Goal: Task Accomplishment & Management: Manage account settings

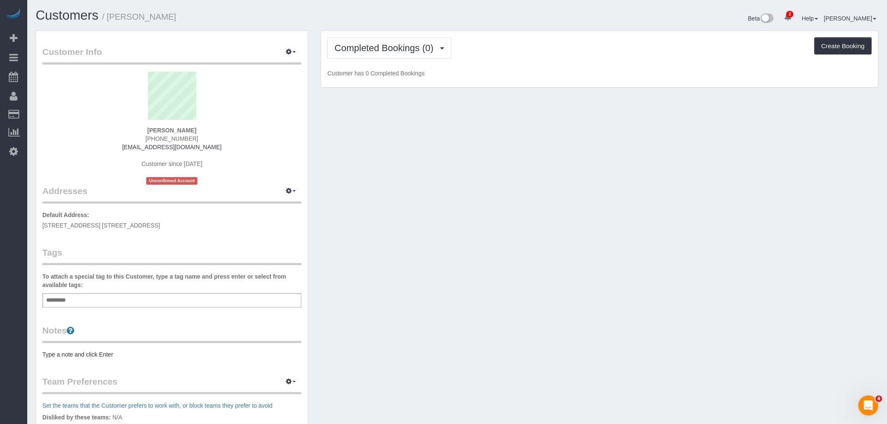
click at [140, 225] on span "2344 Boston Road, Apt. 7T, Bronx, NY 10467" at bounding box center [101, 225] width 118 height 7
copy div "2344 Boston Road, Apt. 7T, Bronx, NY 10467"
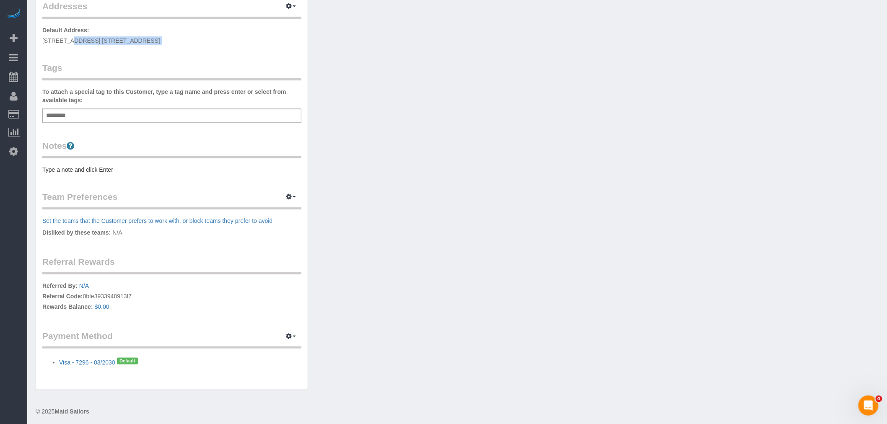
scroll to position [186, 0]
click at [483, 233] on div "Customer Info Edit Contact Info Send Message Email Preferences Special Sales Ta…" at bounding box center [457, 120] width 856 height 553
click at [773, 111] on div "Customer Info Edit Contact Info Send Message Email Preferences Special Sales Ta…" at bounding box center [457, 120] width 856 height 553
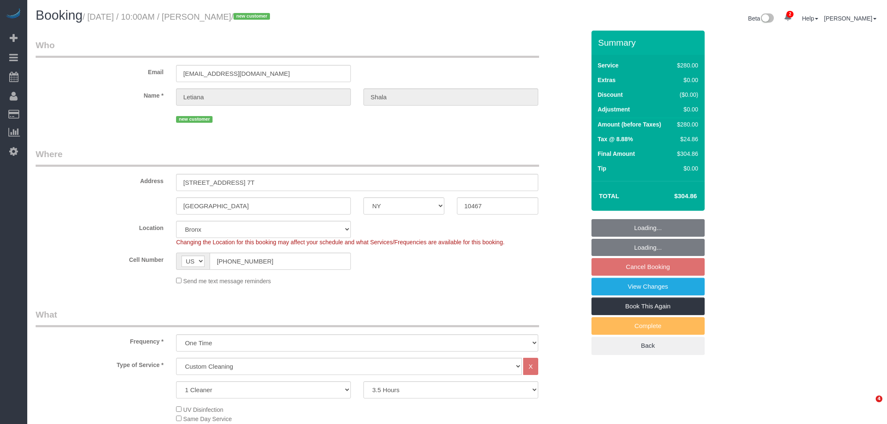
select select "NY"
select select "210"
select select "spot3"
select select "number:58"
select select "number:72"
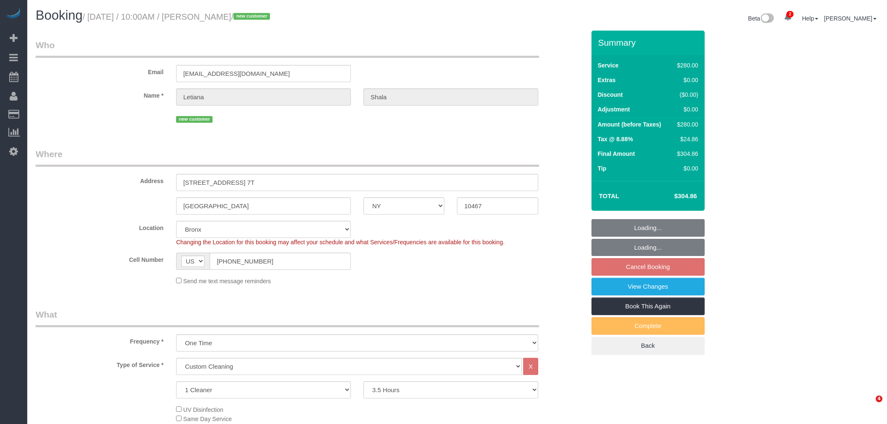
select select "number:15"
select select "number:5"
select select "object:1078"
select select "spot63"
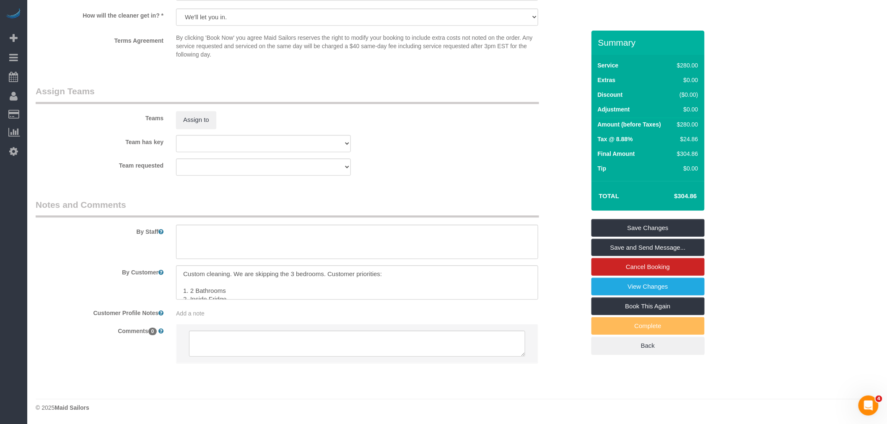
click at [467, 140] on div "Team has key 000 - Partnerships 1 - Adiza Bangna 1 - Amidatou Sebou 1 - Ana Lop…" at bounding box center [310, 143] width 562 height 17
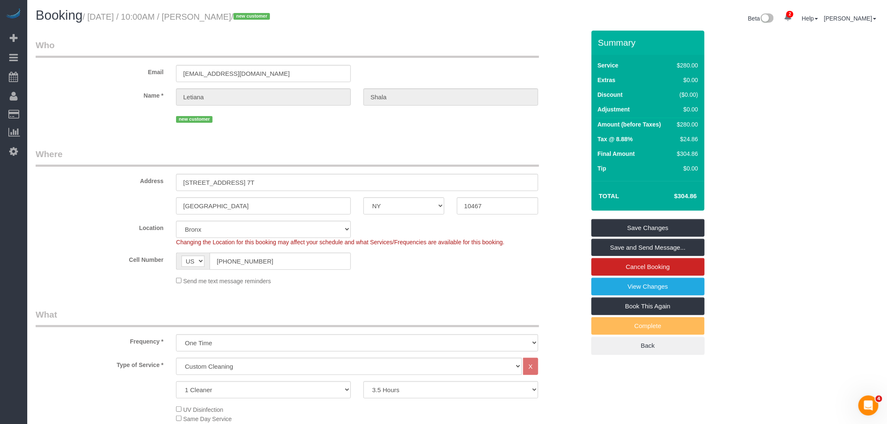
click at [465, 69] on div "Email letiana0206@gmail.com" at bounding box center [310, 60] width 562 height 43
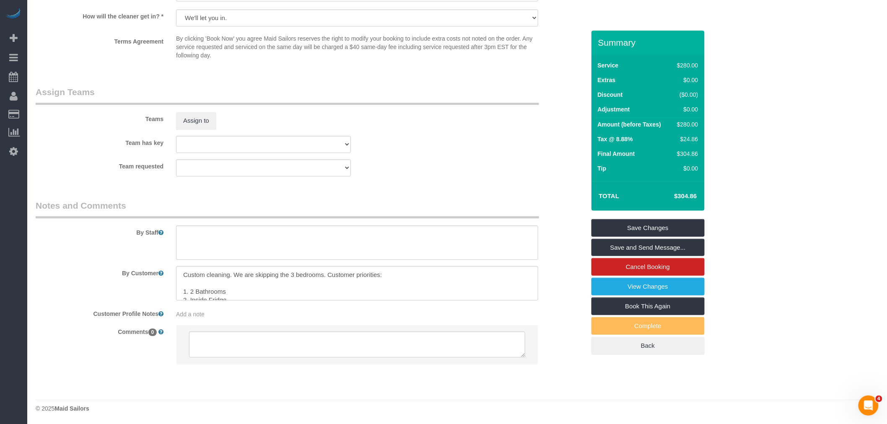
scroll to position [853, 0]
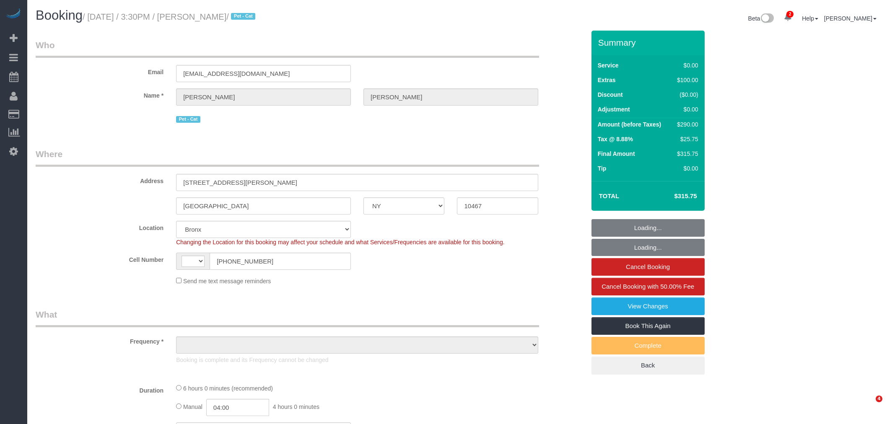
select select "NY"
select select "number:89"
select select "number:90"
select select "number:14"
select select "number:5"
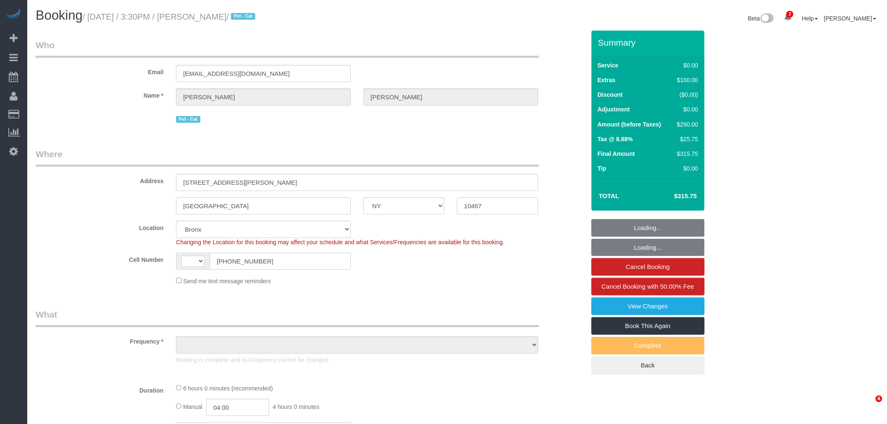
select select "string:US"
select select "string:stripe-pm_1QzkeY4VGloSiKo79yY788XP"
select select "object:1116"
select select "2"
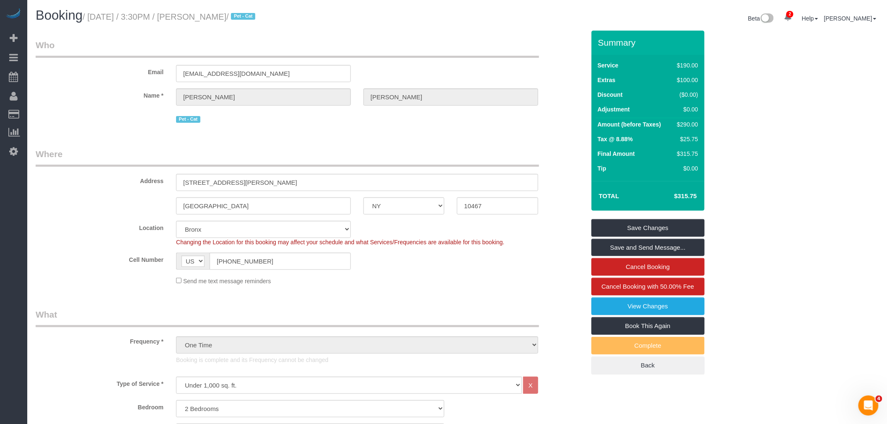
click at [467, 20] on div "Beta 2 Your Notifications You have 0 alerts × You have 3 to charge for 08/22/20…" at bounding box center [671, 19] width 428 height 22
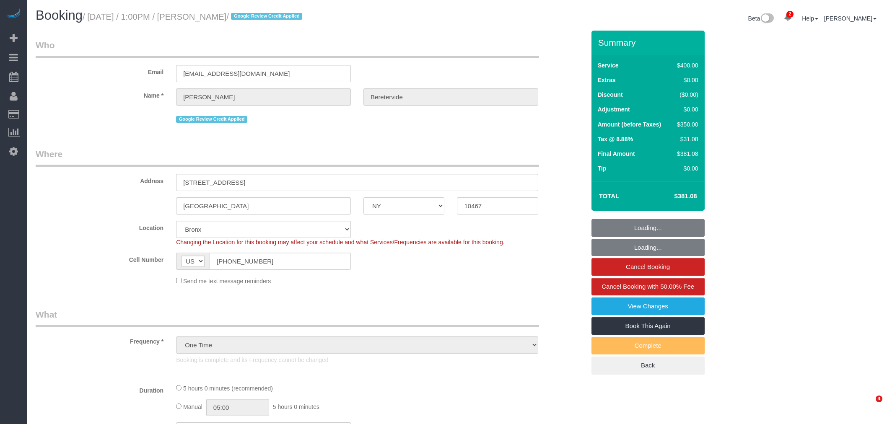
select select "NY"
select select "object:1097"
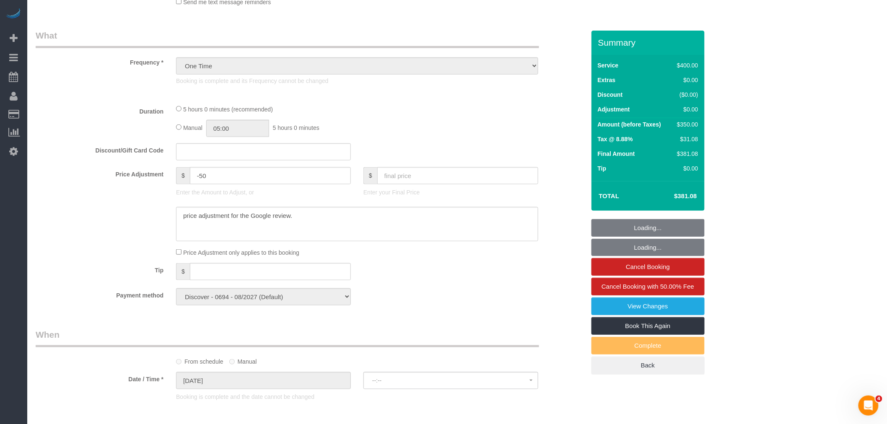
select select "spot1"
select select "300"
select select "number:89"
select select "number:90"
select select "number:15"
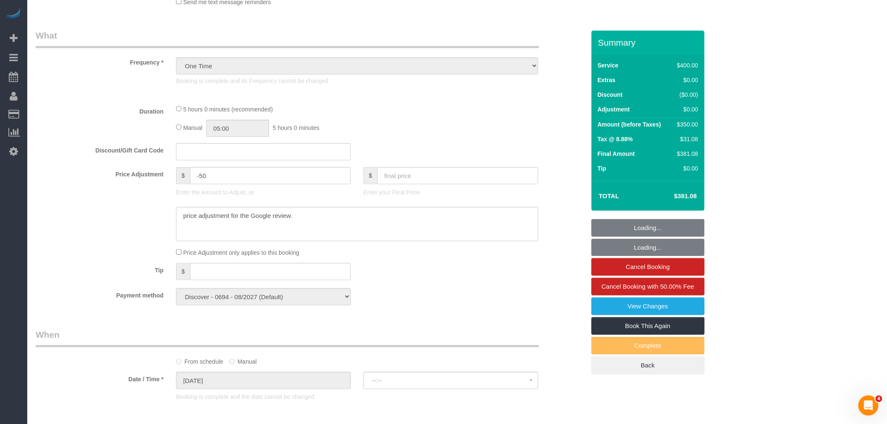
select select "number:5"
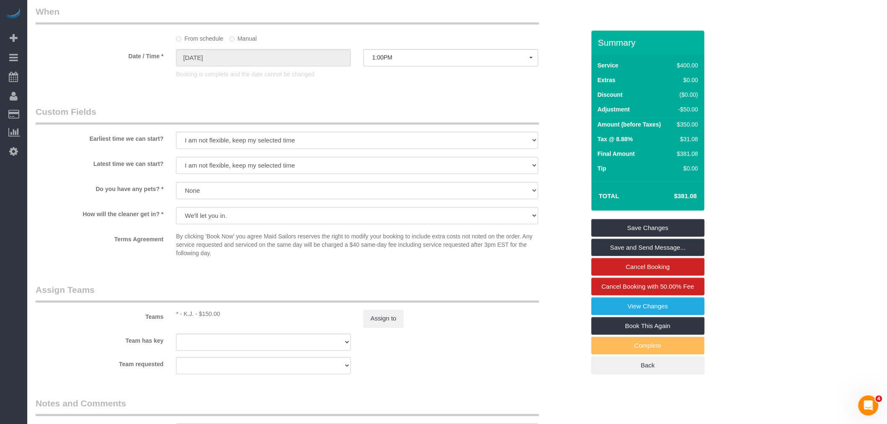
scroll to position [745, 0]
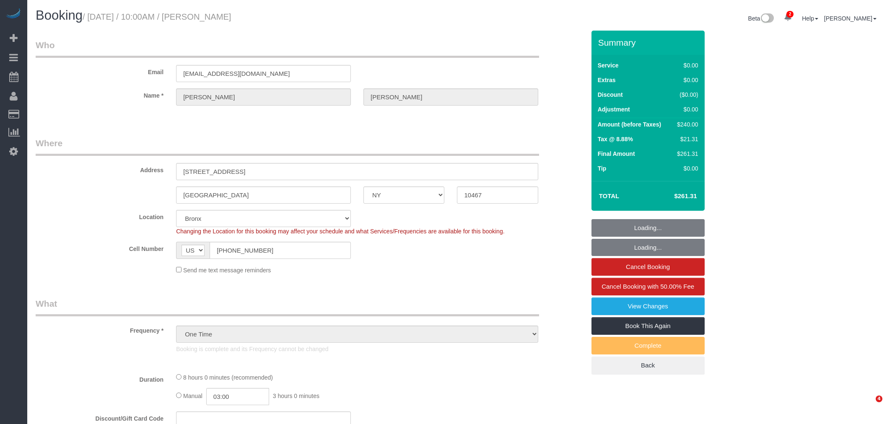
select select "NY"
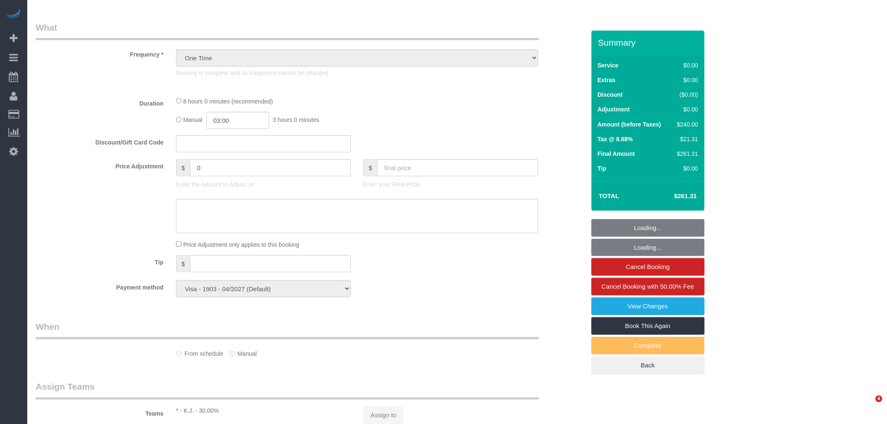
select select "3"
select select "spot1"
select select "number:89"
select select "number:90"
select select "number:15"
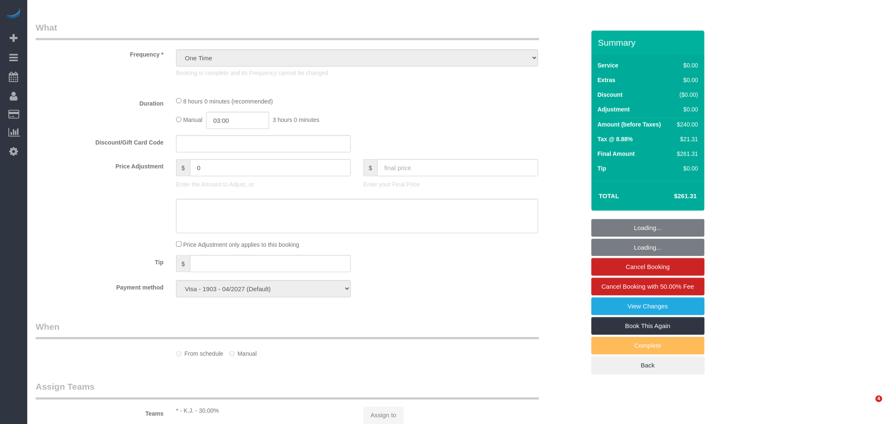
select select "number:5"
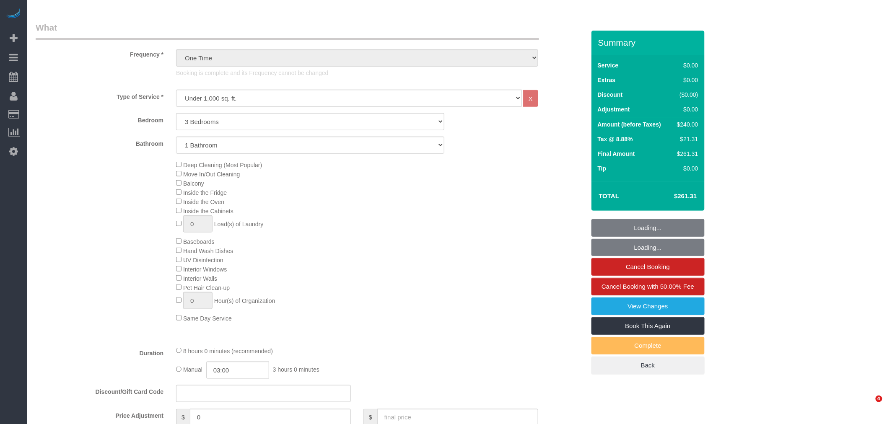
select select "object:940"
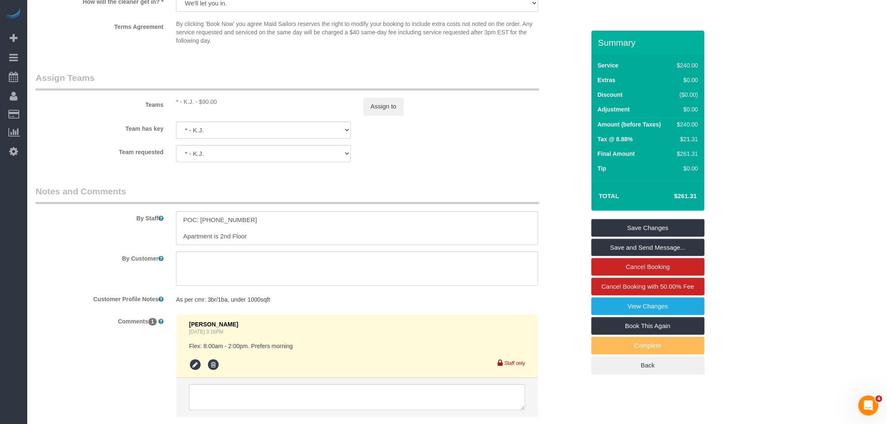
scroll to position [1117, 0]
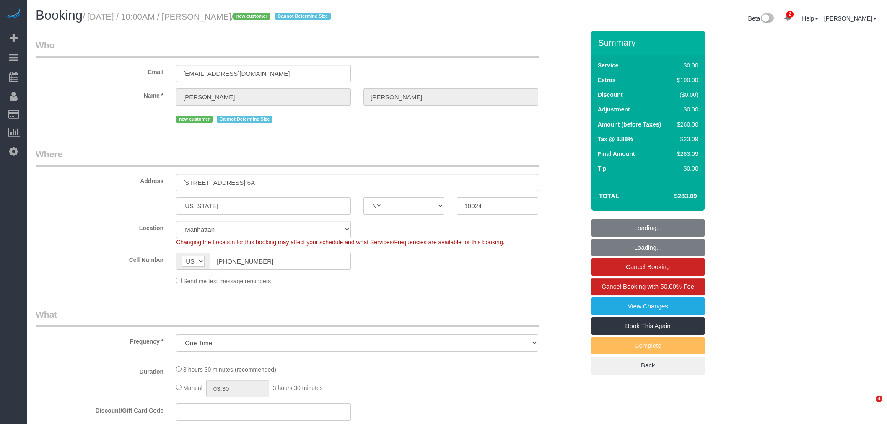
select select "NY"
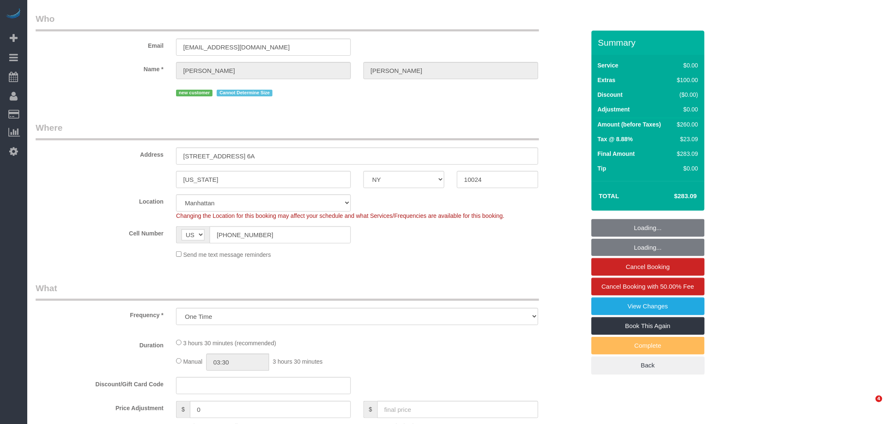
select select "spot1"
select select "number:89"
select select "number:90"
select select "number:15"
select select "number:5"
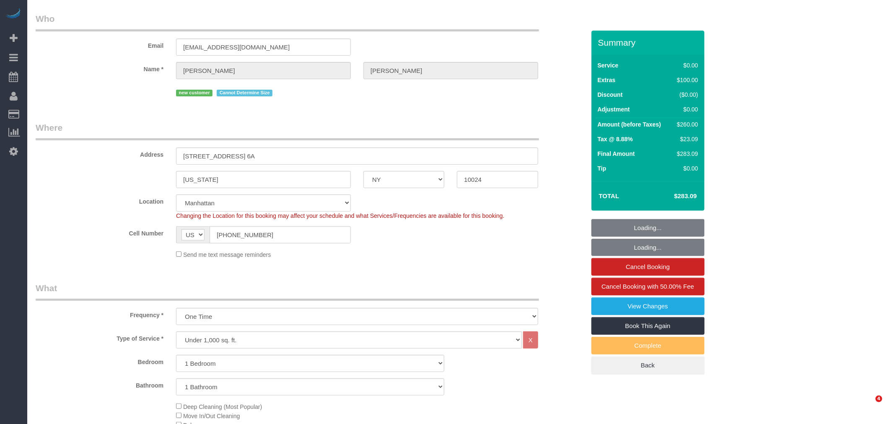
select select "object:1215"
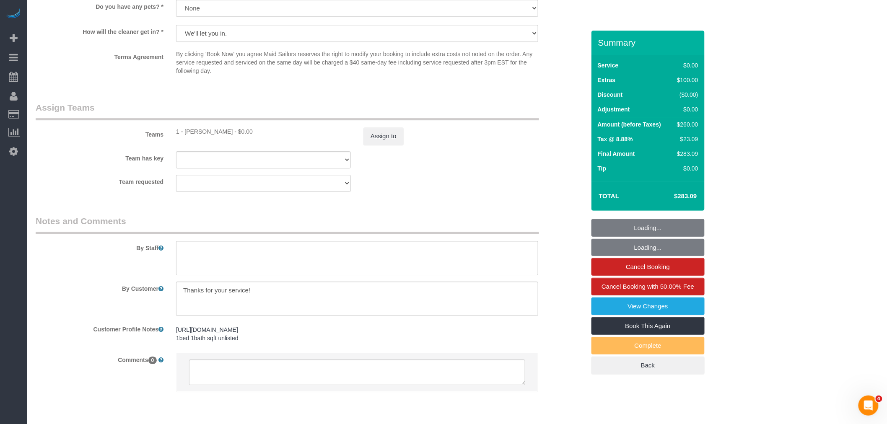
scroll to position [1004, 0]
select select "1"
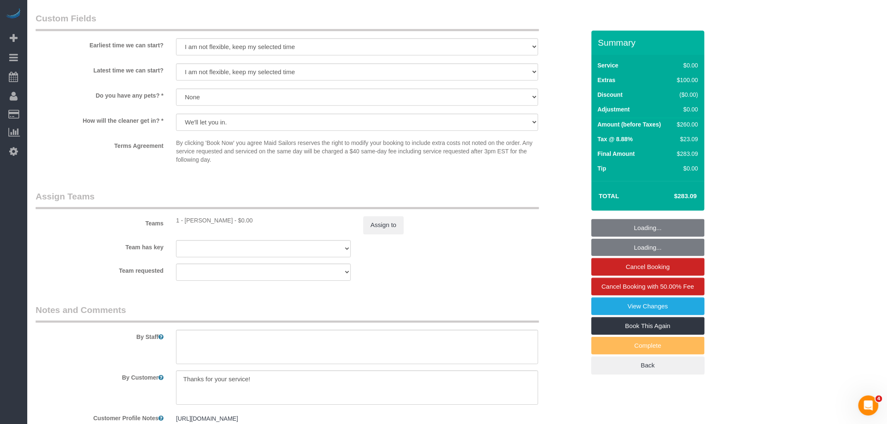
scroll to position [771, 0]
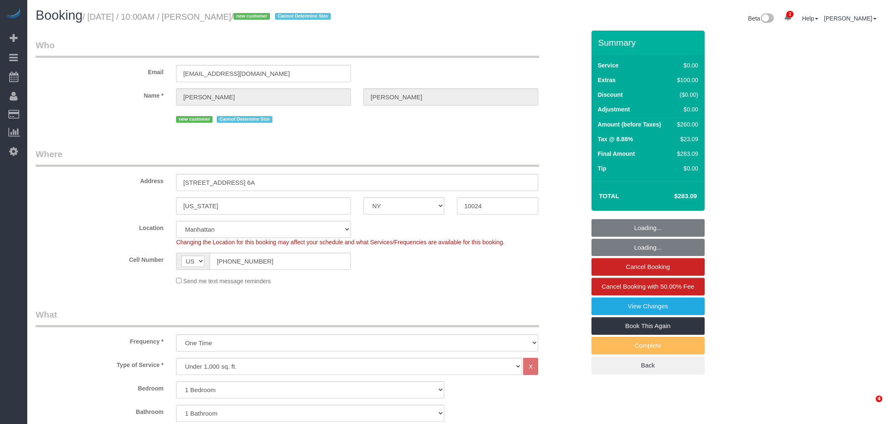
select select "NY"
select select "1"
select select "spot1"
select select "number:89"
select select "number:90"
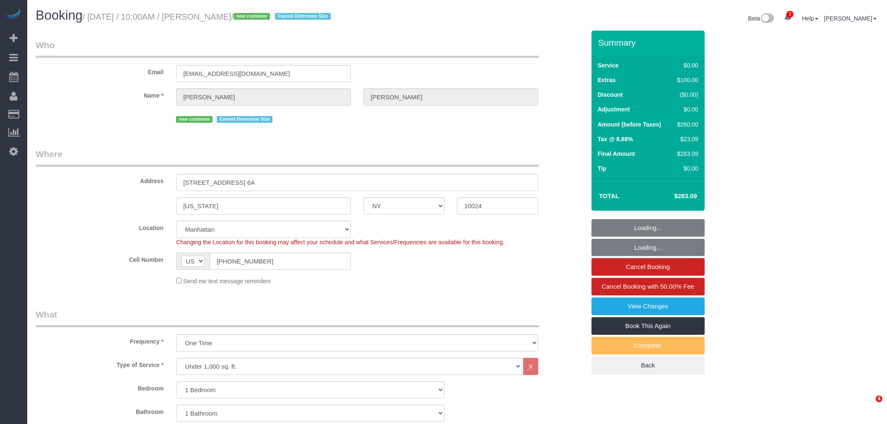
select select "number:15"
select select "number:5"
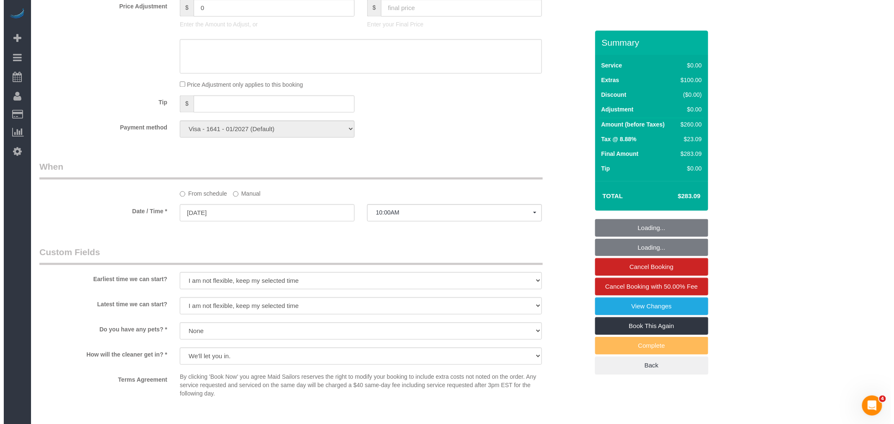
scroll to position [838, 0]
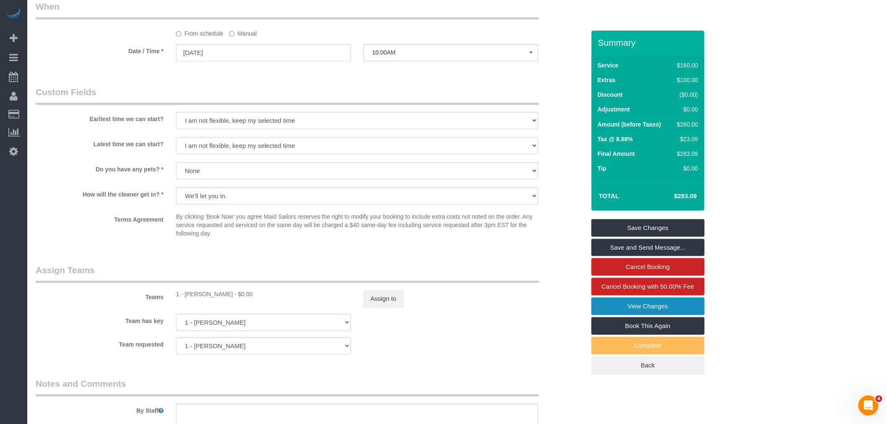
click at [661, 312] on link "View Changes" at bounding box center [647, 307] width 113 height 18
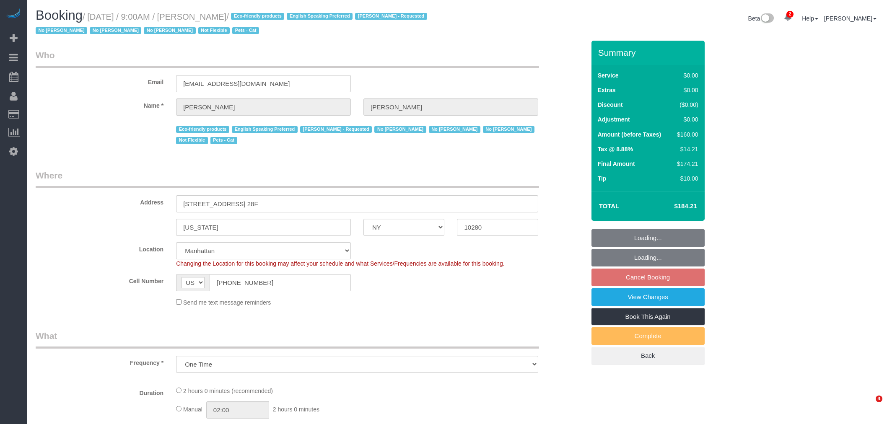
select select "NY"
select select "spot2"
select select "number:89"
select select "number:90"
select select "number:14"
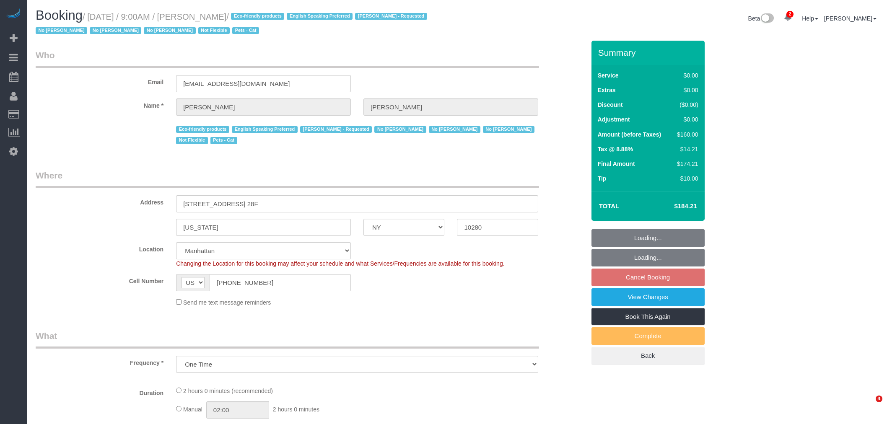
select select "number:5"
select select "1"
select select "object:1330"
select select "1"
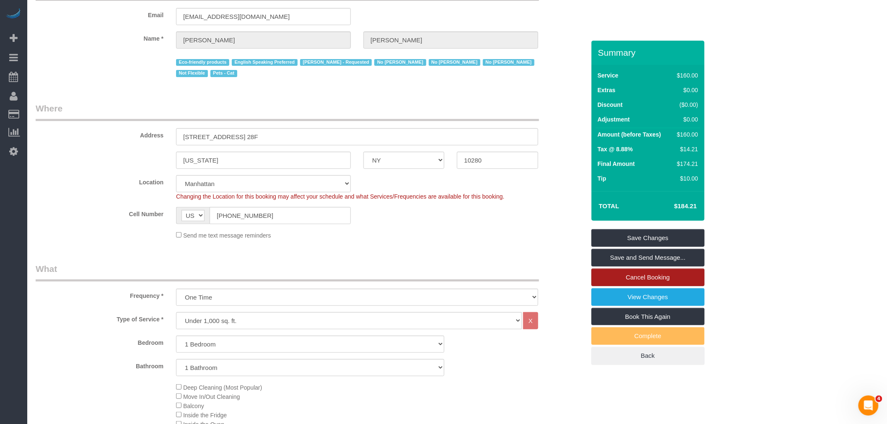
scroll to position [47, 0]
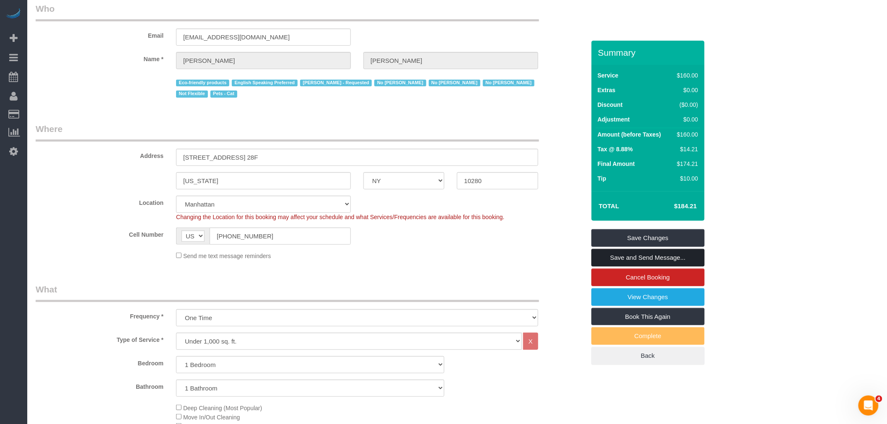
click at [659, 259] on link "Save and Send Message..." at bounding box center [647, 258] width 113 height 18
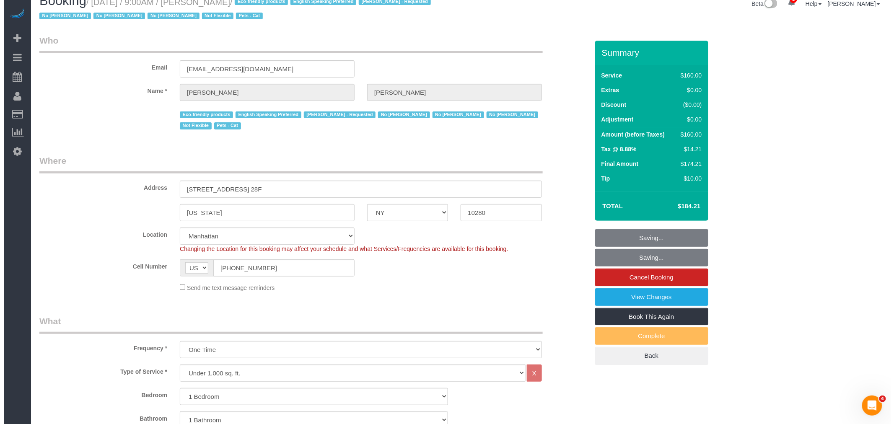
scroll to position [0, 0]
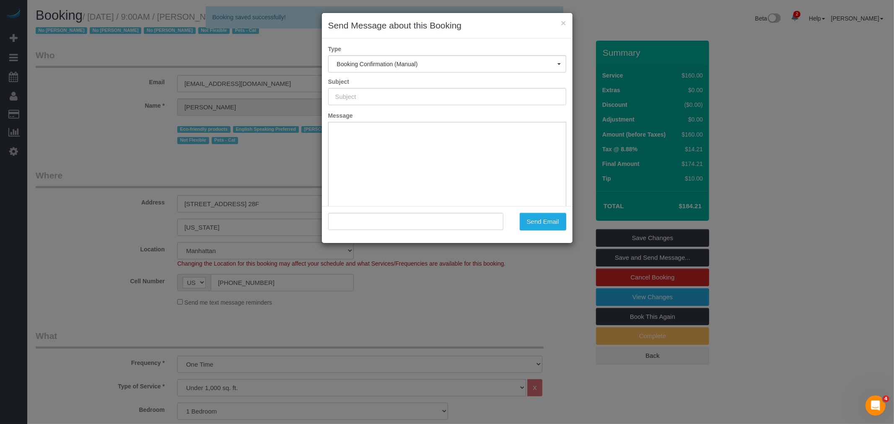
type input "Cleaning Confirmed for 08/27/2025 at 9:00am"
type input ""Natalie Curry" <nacurry128@icloud.com>"
drag, startPoint x: 542, startPoint y: 215, endPoint x: 527, endPoint y: 215, distance: 15.9
click at [542, 215] on button "Send Email" at bounding box center [543, 222] width 47 height 18
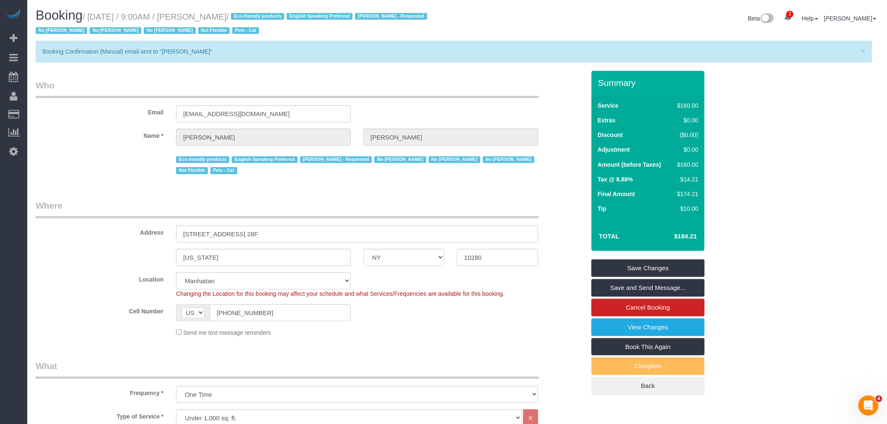
drag, startPoint x: 492, startPoint y: 93, endPoint x: 460, endPoint y: 6, distance: 92.4
click at [493, 92] on legend "Who" at bounding box center [287, 88] width 503 height 19
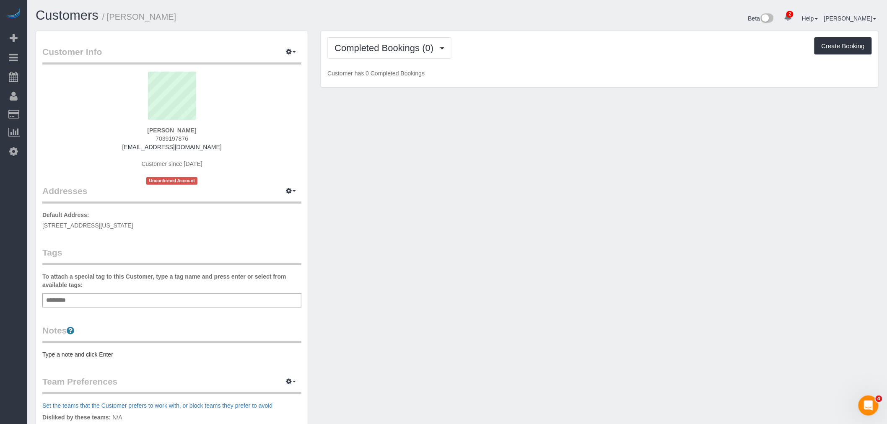
click at [105, 300] on div "Add a tag" at bounding box center [171, 300] width 259 height 14
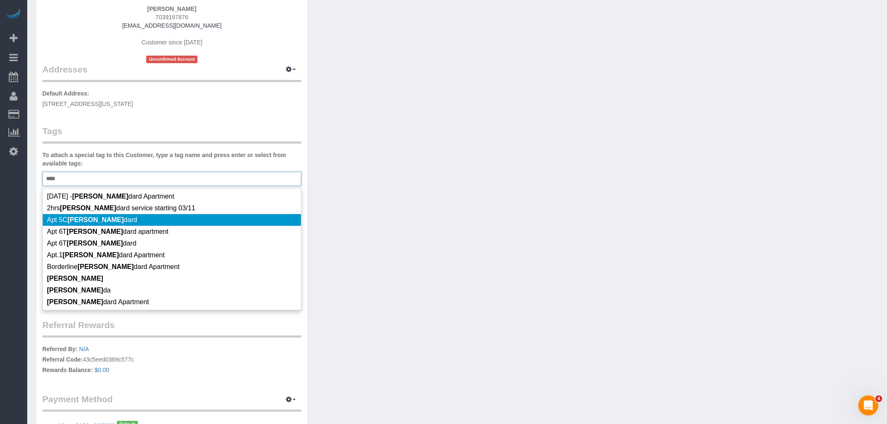
scroll to position [140, 0]
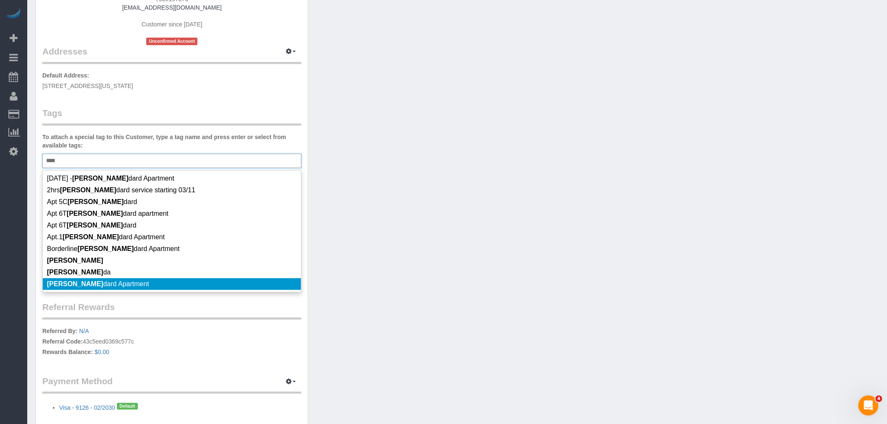
type input "****"
click at [158, 282] on li "Stan dard Apartment" at bounding box center [172, 284] width 258 height 12
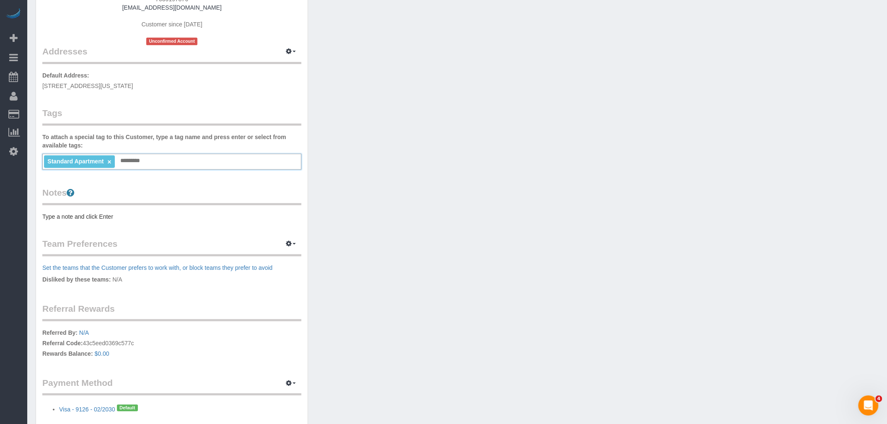
click at [86, 218] on pre "Type a note and click Enter" at bounding box center [171, 217] width 259 height 8
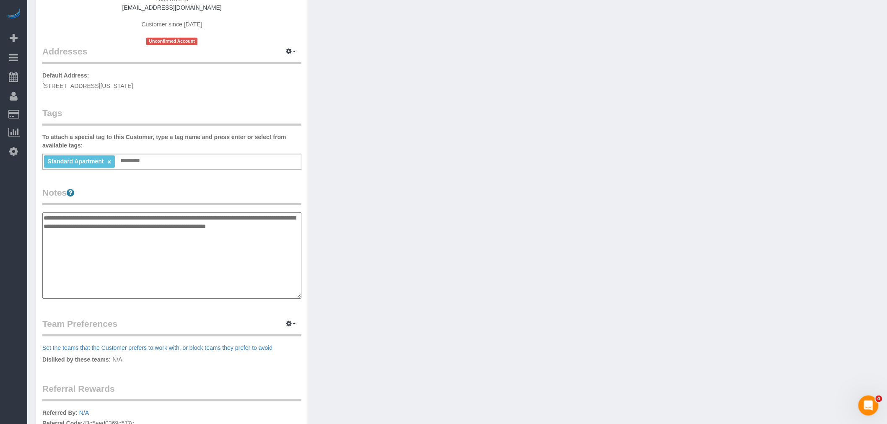
type textarea "**********"
click at [348, 210] on div "Customer Info Edit Contact Info Send Message Email Preferences Special Sales Ta…" at bounding box center [457, 208] width 856 height 635
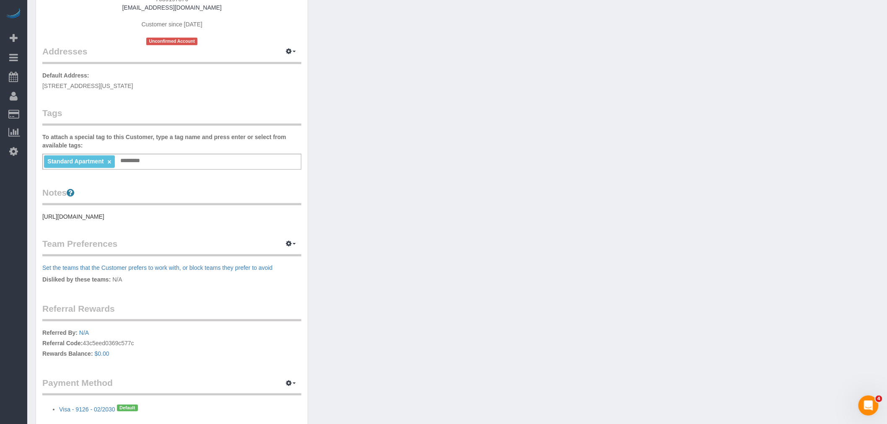
click at [371, 102] on div "Customer Info Edit Contact Info Send Message Email Preferences Special Sales Ta…" at bounding box center [457, 168] width 856 height 555
click at [441, 222] on div "Customer Info Edit Contact Info Send Message Email Preferences Special Sales Ta…" at bounding box center [457, 168] width 856 height 555
click at [485, 170] on div "Customer Info Edit Contact Info Send Message Email Preferences Special Sales Ta…" at bounding box center [457, 168] width 856 height 555
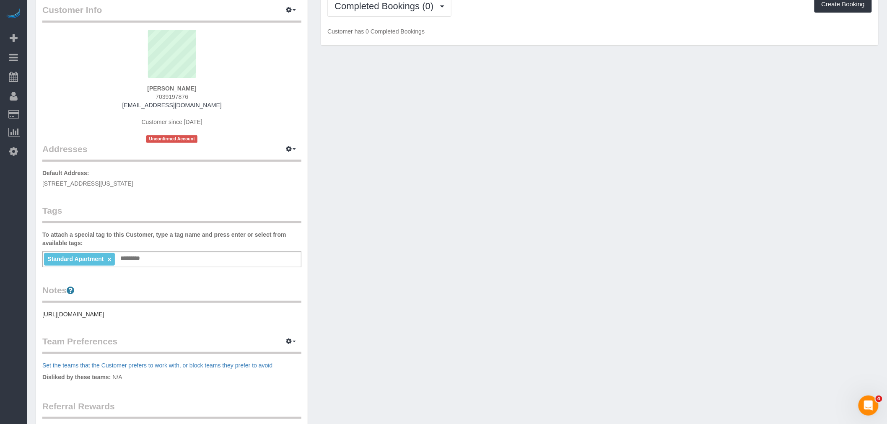
scroll to position [0, 0]
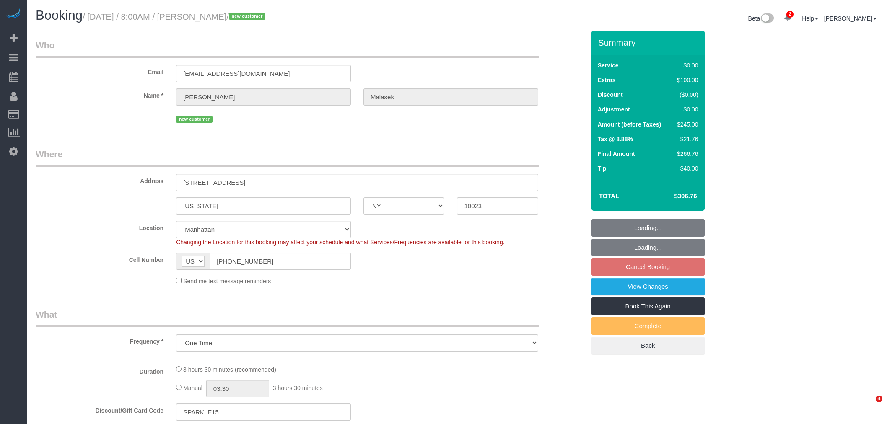
select select "NY"
select select "number:56"
select select "number:69"
select select "number:15"
select select "number:5"
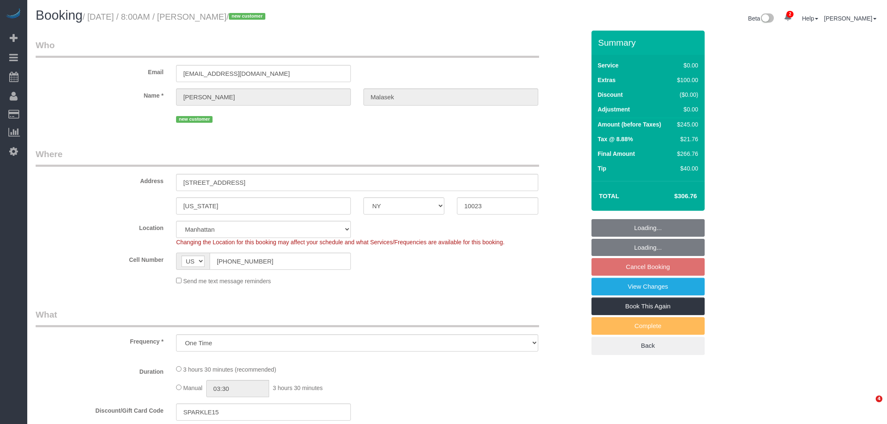
select select "object:886"
select select "1"
select select "spot1"
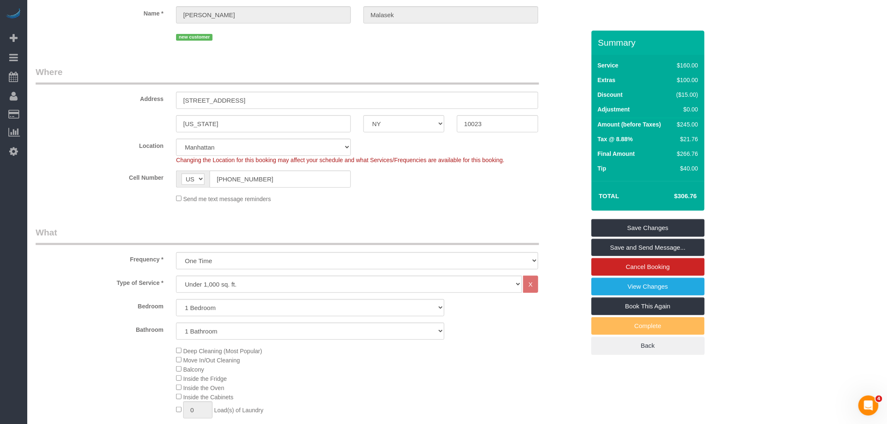
scroll to position [186, 0]
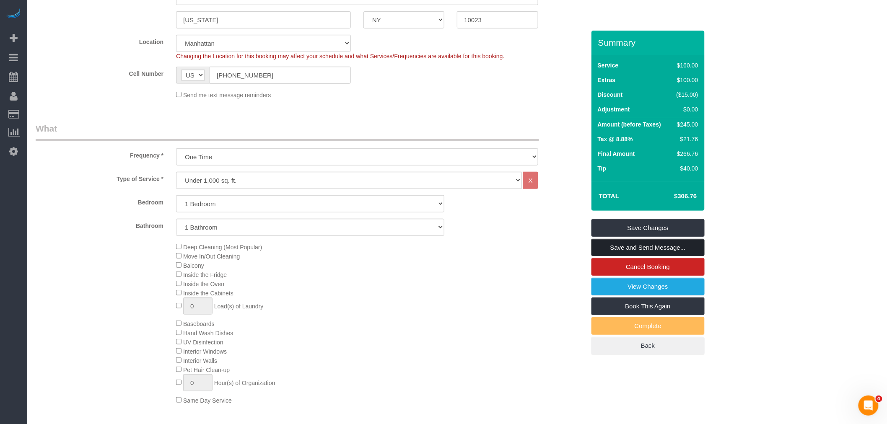
click at [668, 244] on link "Save and Send Message..." at bounding box center [647, 248] width 113 height 18
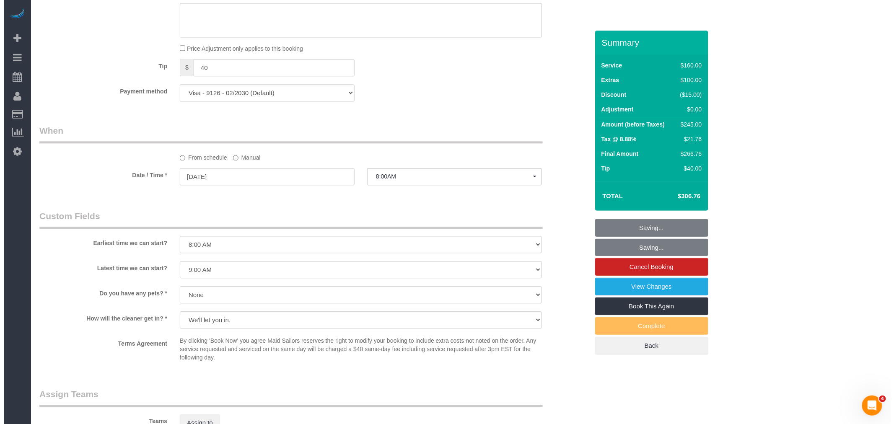
scroll to position [838, 0]
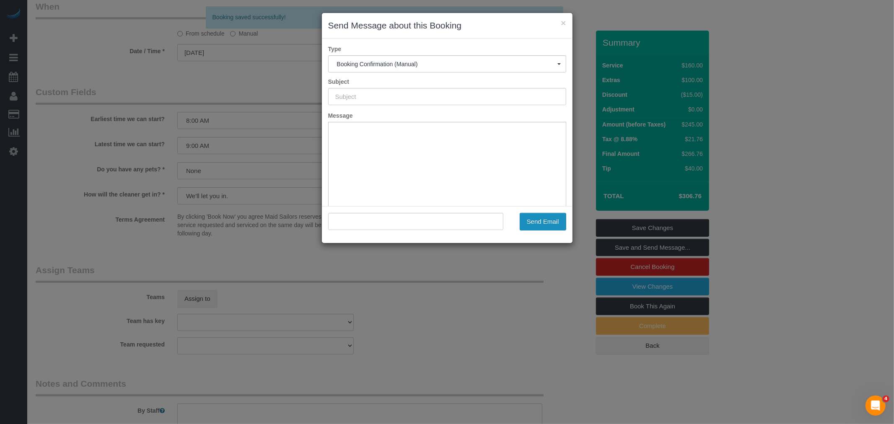
type input "Cleaning Confirmed for 09/06/2025 at 8:00am"
type input ""Jamie Malasek" <jmalasek20@gmail.com>"
click at [527, 218] on button "Send Email" at bounding box center [543, 222] width 47 height 18
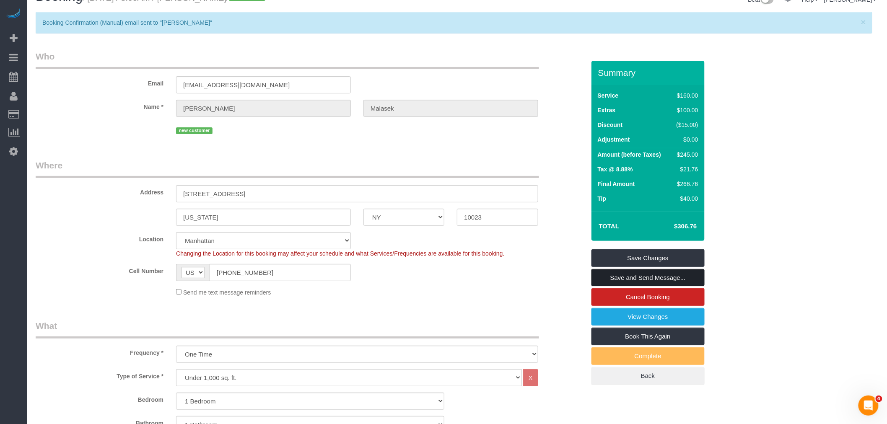
scroll to position [0, 0]
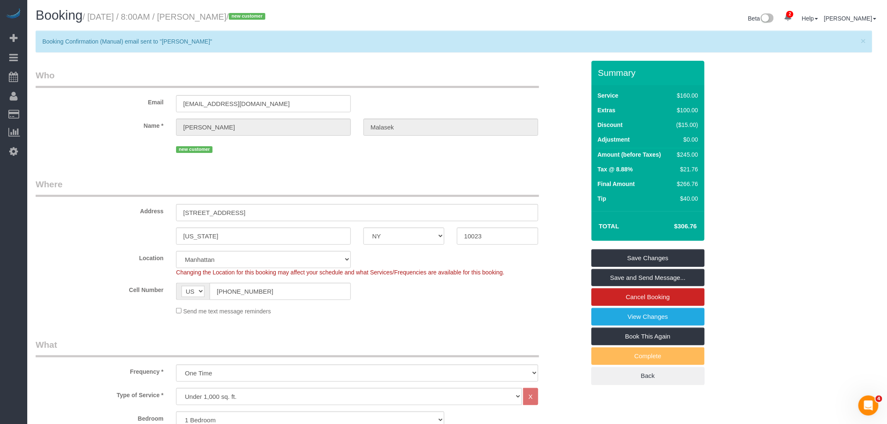
click at [403, 84] on legend "Who" at bounding box center [287, 78] width 503 height 19
click at [431, 104] on div "Email jmalasek20@gmail.com" at bounding box center [310, 90] width 562 height 43
click at [437, 90] on div "Email jmalasek20@gmail.com" at bounding box center [310, 90] width 562 height 43
click at [418, 97] on div "Email jmalasek20@gmail.com" at bounding box center [310, 90] width 562 height 43
click at [228, 17] on small "/ September 06, 2025 / 8:00AM / Jamie Malasek / new customer" at bounding box center [175, 16] width 185 height 9
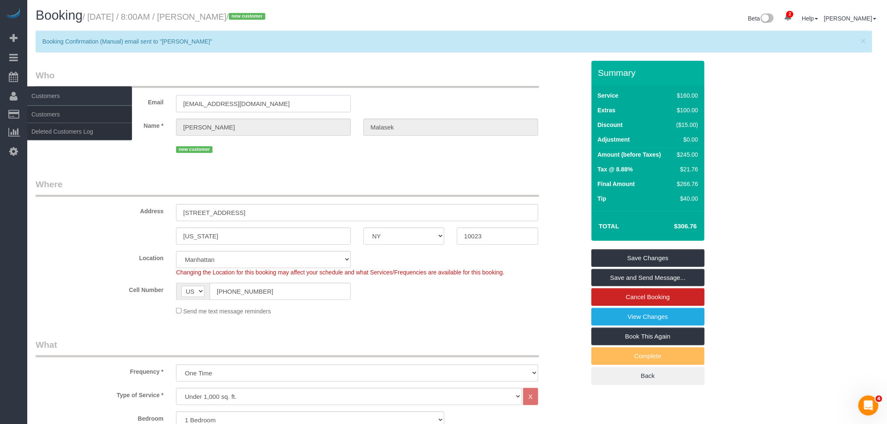
drag, startPoint x: 267, startPoint y: 101, endPoint x: 35, endPoint y: 98, distance: 232.7
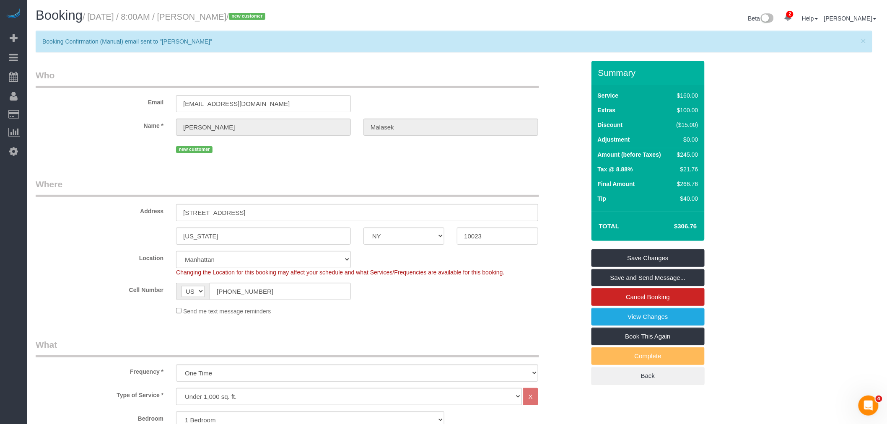
click at [221, 21] on h1 "Booking / September 06, 2025 / 8:00AM / Jamie Malasek / new customer" at bounding box center [243, 15] width 415 height 14
click at [232, 19] on small "/ September 06, 2025 / 8:00AM / Jamie Malasek / new customer" at bounding box center [175, 16] width 185 height 9
click at [254, 17] on small "/ September 06, 2025 / 8:00AM / Jamie Malasek / new customer" at bounding box center [175, 16] width 185 height 9
click at [220, 18] on small "/ September 06, 2025 / 8:00AM / Jamie Malasek / new customer" at bounding box center [175, 16] width 185 height 9
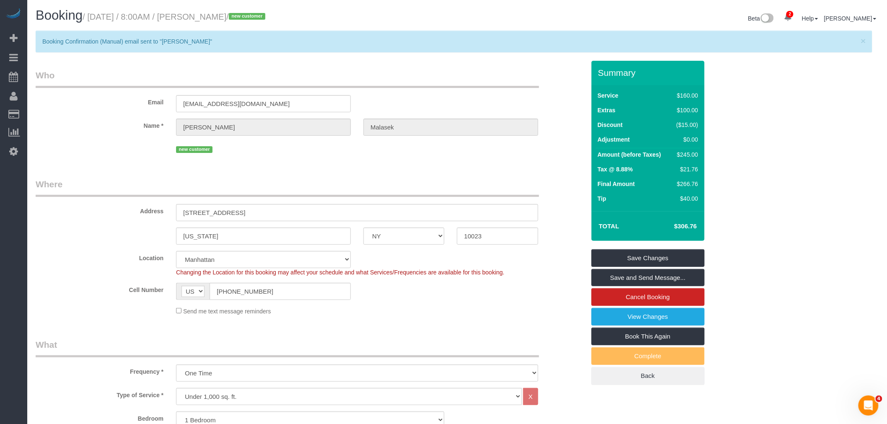
click at [220, 18] on small "/ September 06, 2025 / 8:00AM / Jamie Malasek / new customer" at bounding box center [175, 16] width 185 height 9
copy small "Jamie"
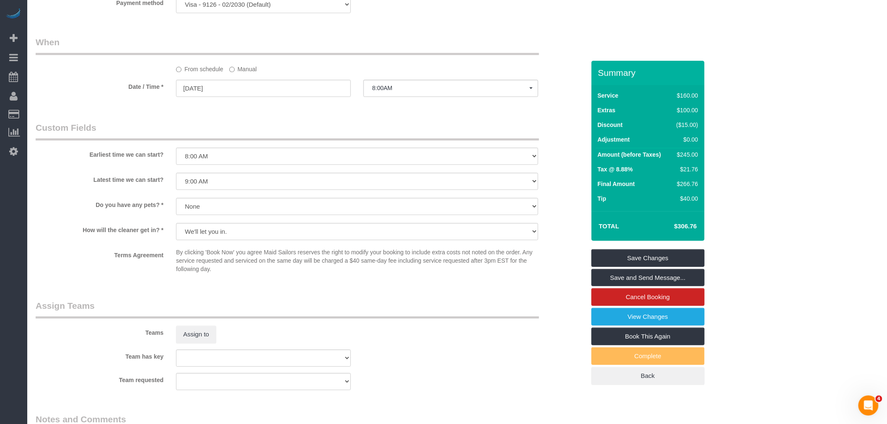
scroll to position [838, 0]
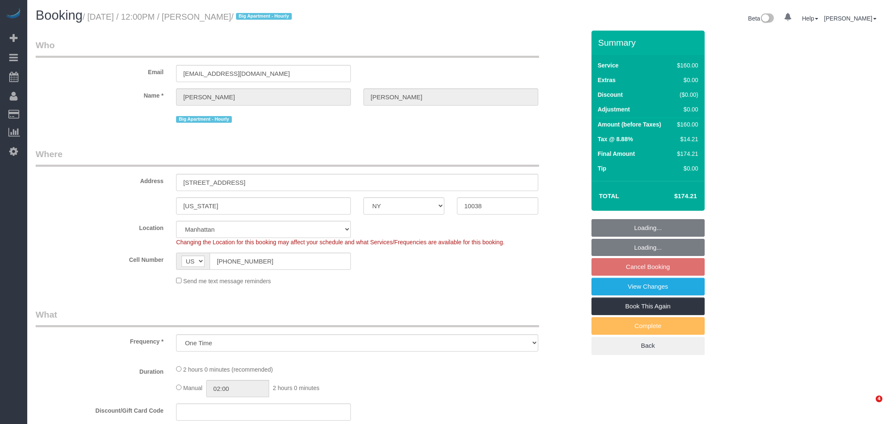
select select "NY"
select select "number:58"
select select "number:73"
select select "number:15"
select select "number:6"
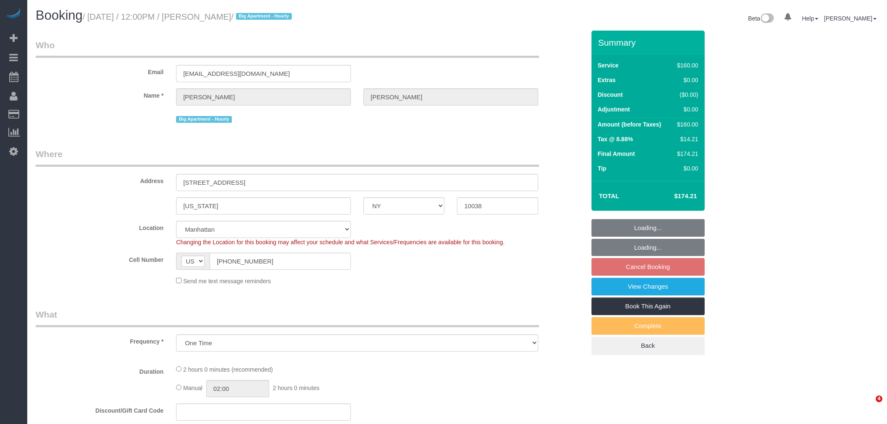
select select "spot5"
select select "object:1280"
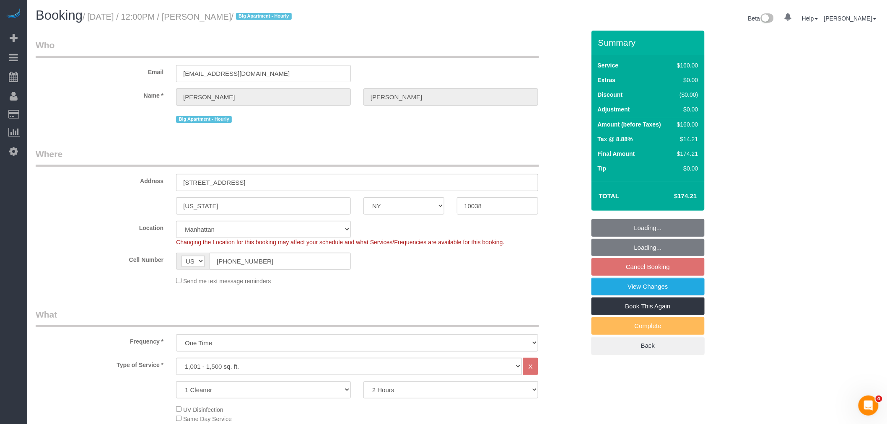
select select "string:stripe-pm_1RzpcI4VGloSiKo7fsgAjWPB"
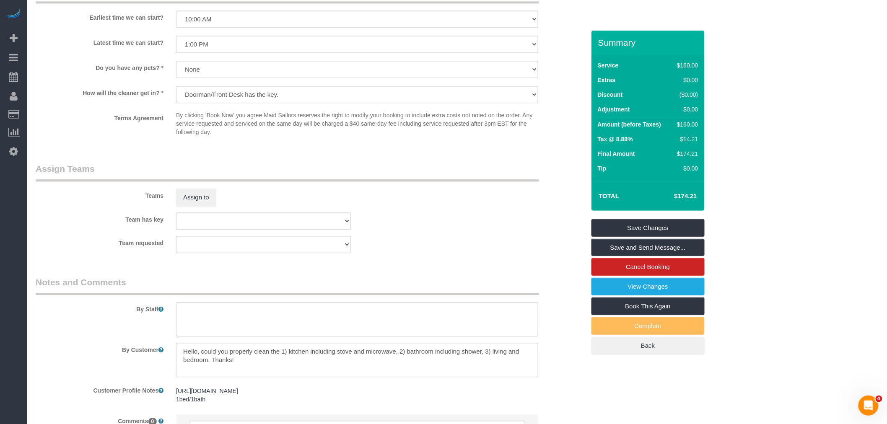
scroll to position [838, 0]
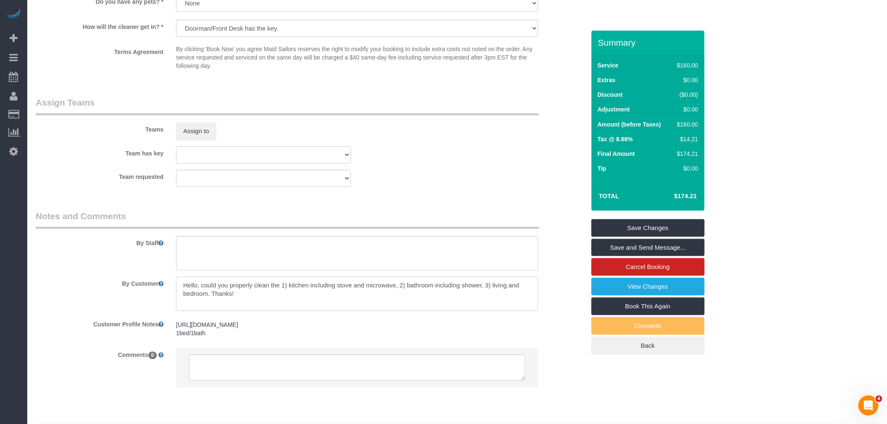
click at [376, 289] on textarea at bounding box center [357, 294] width 362 height 34
click at [469, 218] on legend "Notes and Comments" at bounding box center [287, 219] width 503 height 19
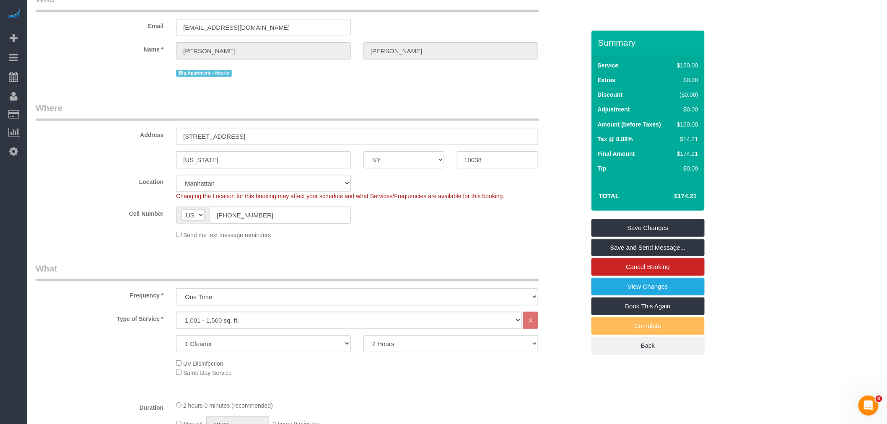
scroll to position [0, 0]
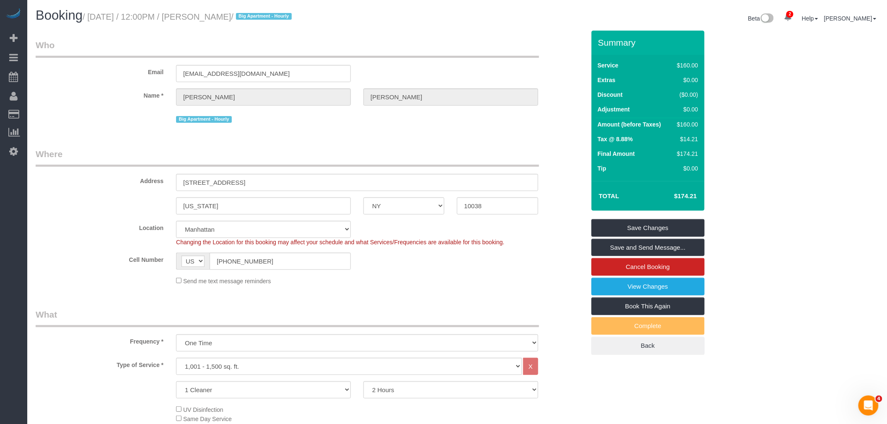
click at [412, 57] on legend "Who" at bounding box center [287, 48] width 503 height 19
click at [242, 186] on input "[STREET_ADDRESS]" at bounding box center [357, 182] width 362 height 17
type input "2 Gold Street, Apt. 1407"
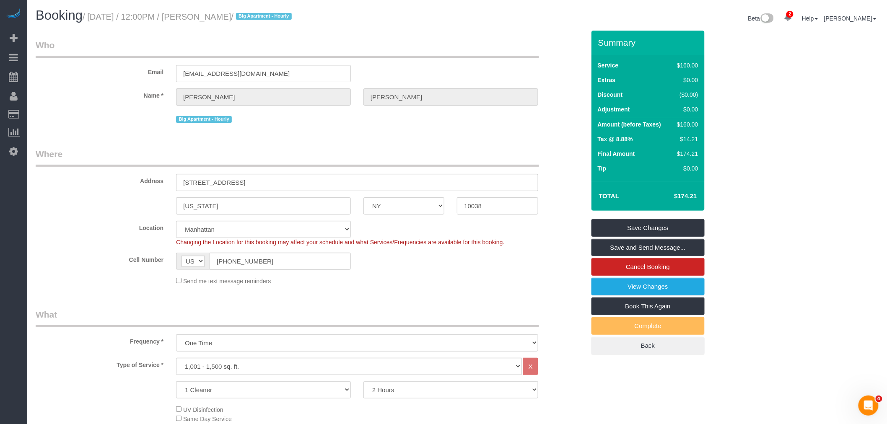
drag, startPoint x: 438, startPoint y: 277, endPoint x: 438, endPoint y: 304, distance: 27.3
click at [438, 277] on div "Send me text message reminders" at bounding box center [357, 280] width 375 height 9
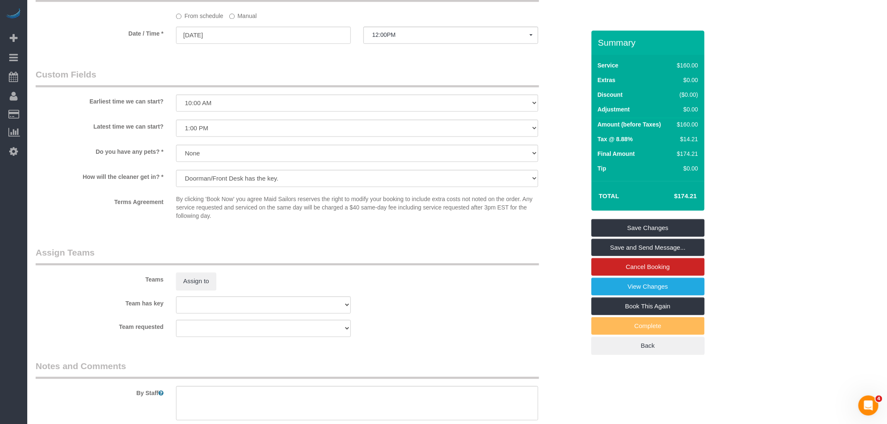
scroll to position [745, 0]
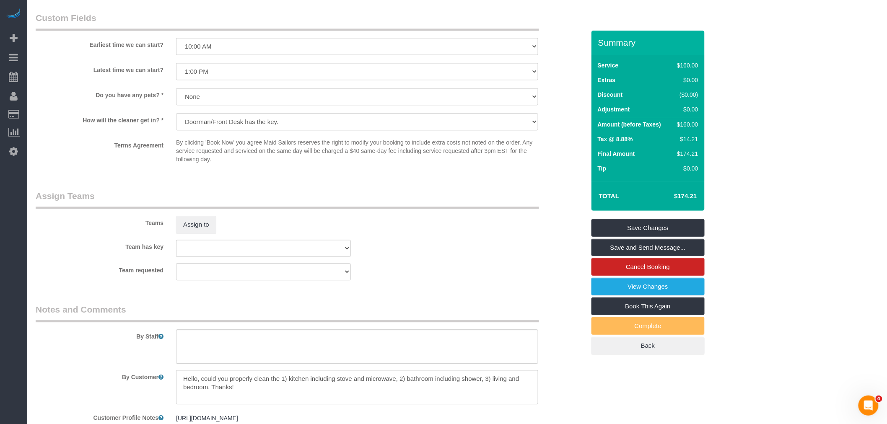
click at [395, 257] on div "Team has key 000- Donna Mercado 000 - Partnerships 000 - TEAM JOB 1 - Abdoulaye…" at bounding box center [310, 248] width 562 height 17
click at [647, 232] on link "Save Changes" at bounding box center [647, 228] width 113 height 18
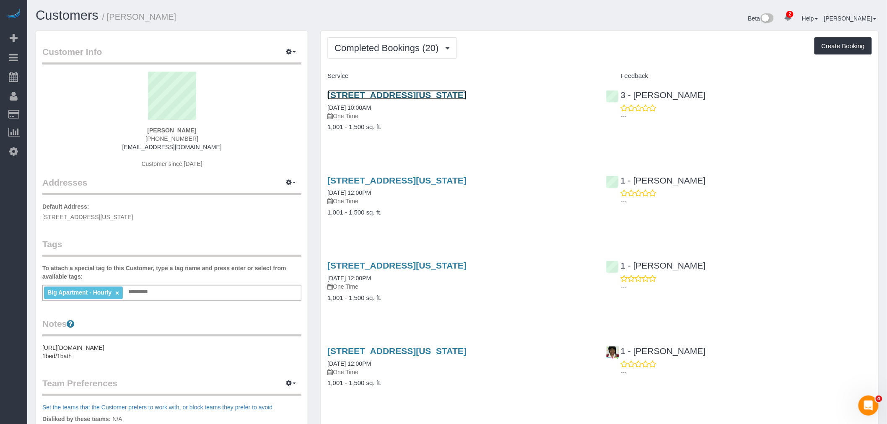
click at [457, 96] on link "2 Gold Street, Apartment 1407, New York, NY 10038" at bounding box center [396, 95] width 139 height 10
click at [606, 216] on div "2 Gold Street, Apartment 1407, New York, NY 10038 07/02/2025 12:00PM One Time 1…" at bounding box center [599, 201] width 557 height 65
click at [562, 51] on div "Completed Bookings (20) Completed Bookings (20) Upcoming Bookings (1) Cancelled…" at bounding box center [599, 47] width 545 height 21
click at [571, 73] on div "Service" at bounding box center [460, 76] width 278 height 14
click at [558, 82] on div "Service" at bounding box center [460, 76] width 278 height 14
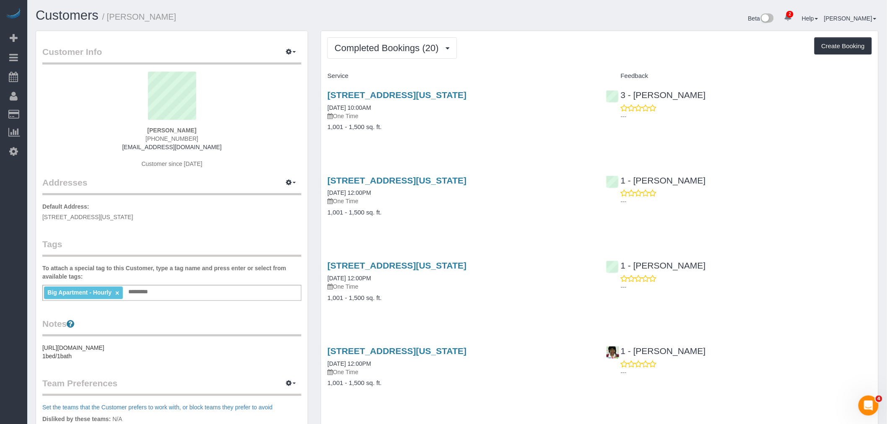
click at [573, 89] on div "2 Gold Street, Apartment 1407, New York, NY 10038 07/29/2025 10:00AM One Time 1…" at bounding box center [460, 115] width 278 height 65
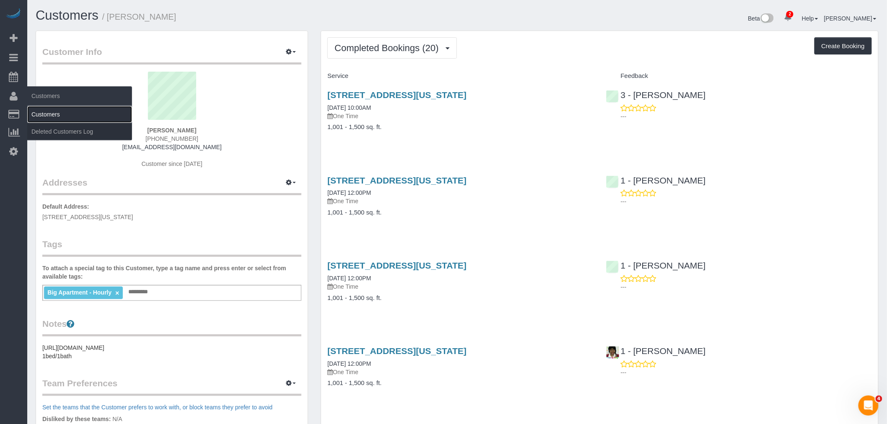
drag, startPoint x: 57, startPoint y: 116, endPoint x: 125, endPoint y: 121, distance: 67.6
click at [57, 116] on link "Customers" at bounding box center [79, 114] width 105 height 17
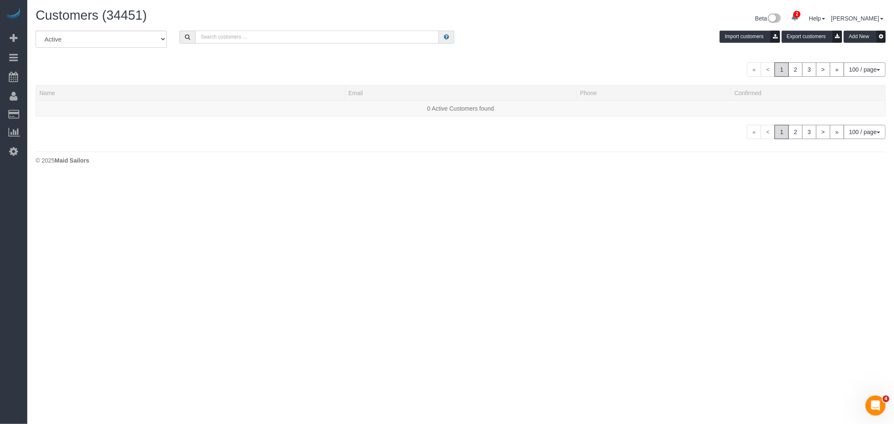
click at [231, 36] on input "text" at bounding box center [317, 37] width 244 height 13
paste input "Rrap Kukaj"
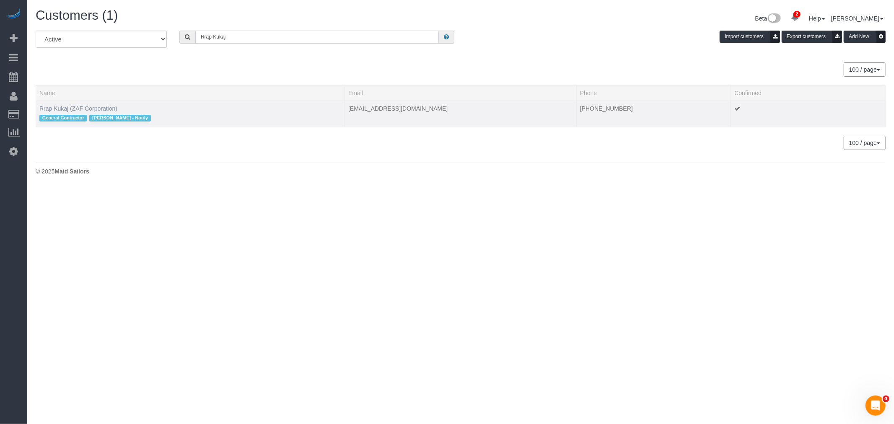
type input "Rrap Kukaj"
click at [75, 106] on link "Rrap Kukaj (ZAF Corporation)" at bounding box center [78, 108] width 78 height 7
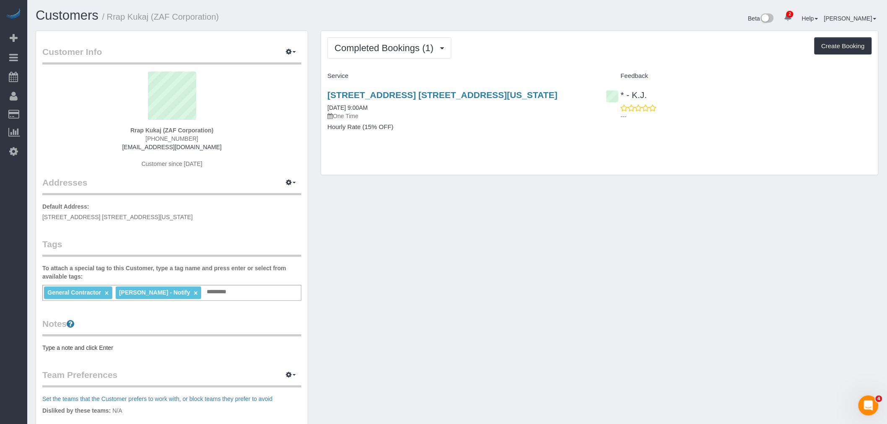
click at [479, 239] on div "Customer Info Edit Contact Info Send Message Email Preferences Special Sales Ta…" at bounding box center [457, 304] width 856 height 547
click at [508, 233] on div "Customer Info Edit Contact Info Send Message Email Preferences Special Sales Ta…" at bounding box center [457, 304] width 856 height 547
click at [488, 37] on div "Completed Bookings (1) Completed Bookings (1) Upcoming Bookings (0) Cancelled B…" at bounding box center [599, 103] width 557 height 144
click at [456, 91] on link "1150 Park Ave, Apt. 16a, New York, NY 10128" at bounding box center [442, 95] width 230 height 10
click at [467, 91] on link "1150 Park Ave, Apt. 16a, New York, NY 10128" at bounding box center [442, 95] width 230 height 10
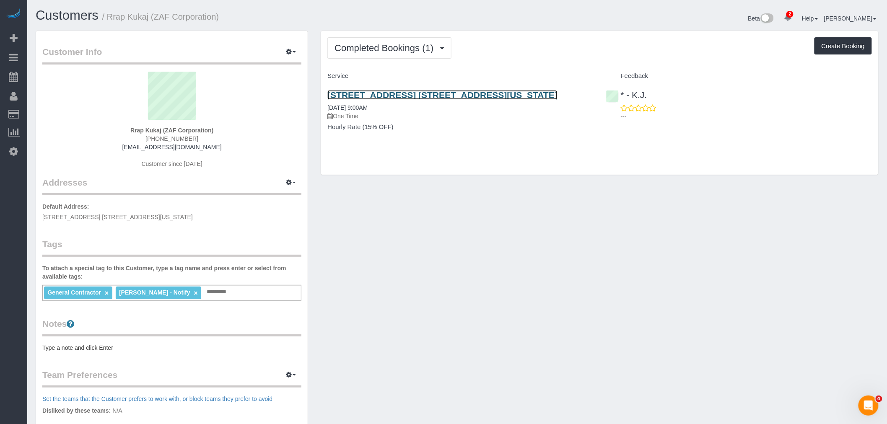
click at [427, 96] on link "1150 Park Ave, Apt. 16a, New York, NY 10128" at bounding box center [442, 95] width 230 height 10
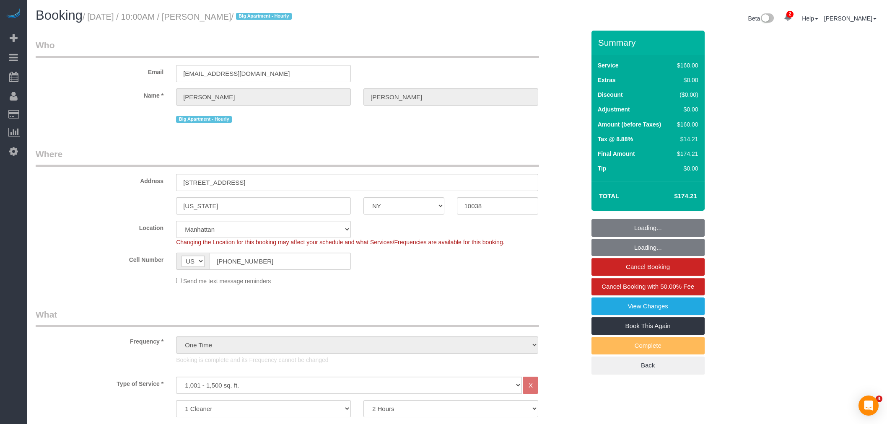
select select "NY"
select select "string:stripe-pm_1RpKCM4VGloSiKo71GztYYPC"
select select "spot1"
select select "number:58"
select select "number:73"
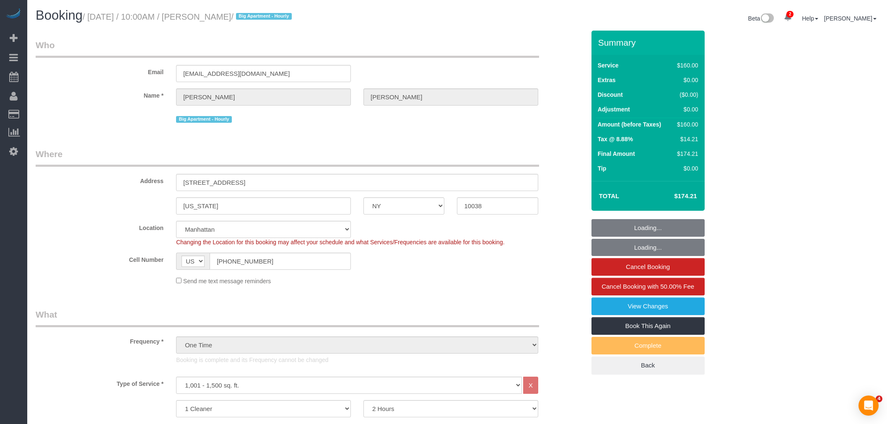
select select "number:15"
select select "number:6"
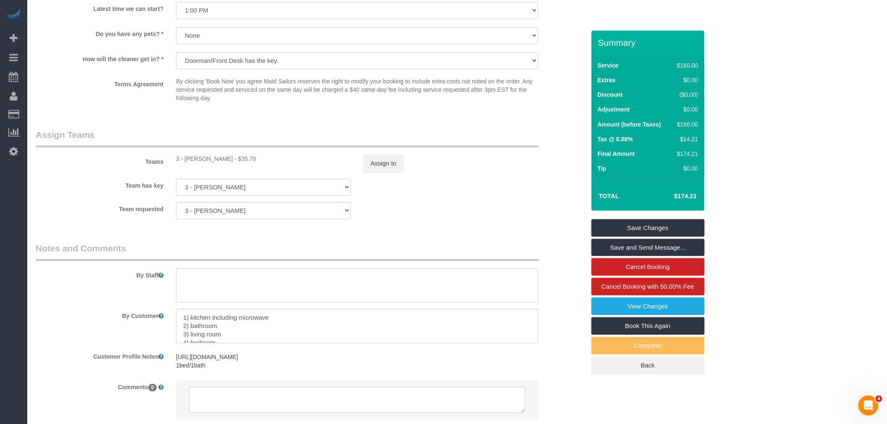
scroll to position [885, 0]
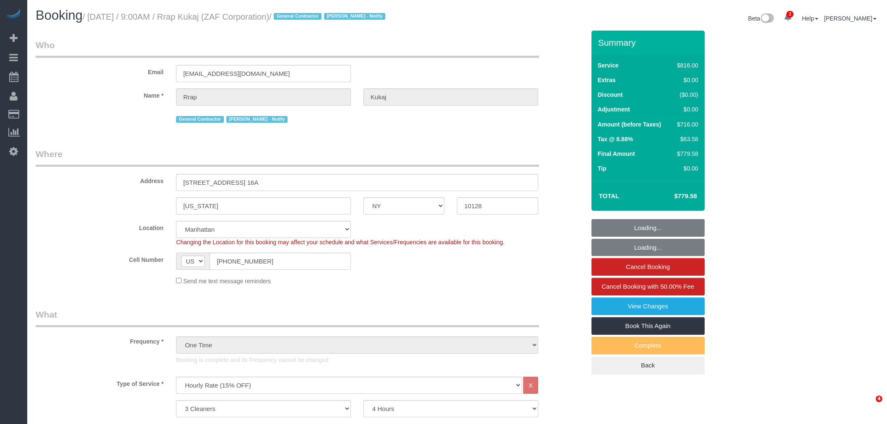
select select "NY"
select select "3"
select select "240"
select select "spot1"
select select "number:89"
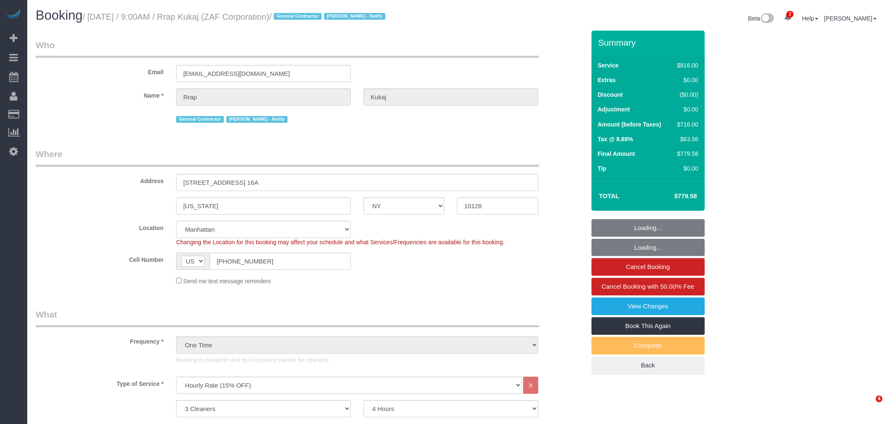
select select "number:90"
select select "number:15"
select select "number:7"
select select "object:1537"
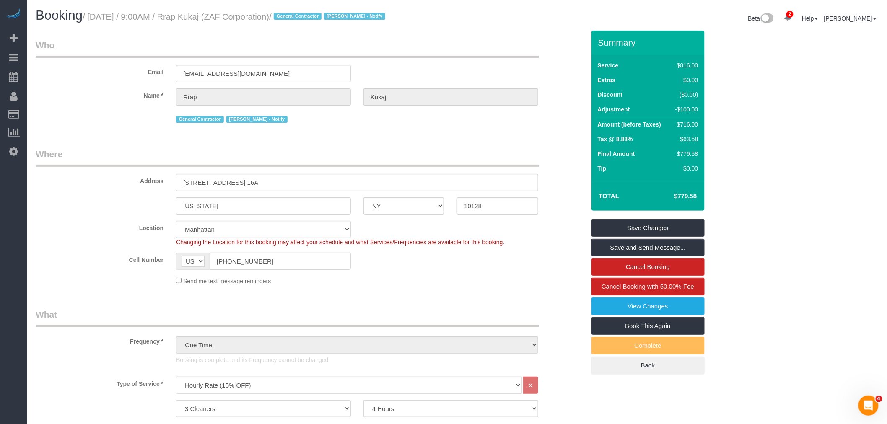
click at [446, 59] on div "Email rrap@zafcorporation.com" at bounding box center [310, 60] width 562 height 43
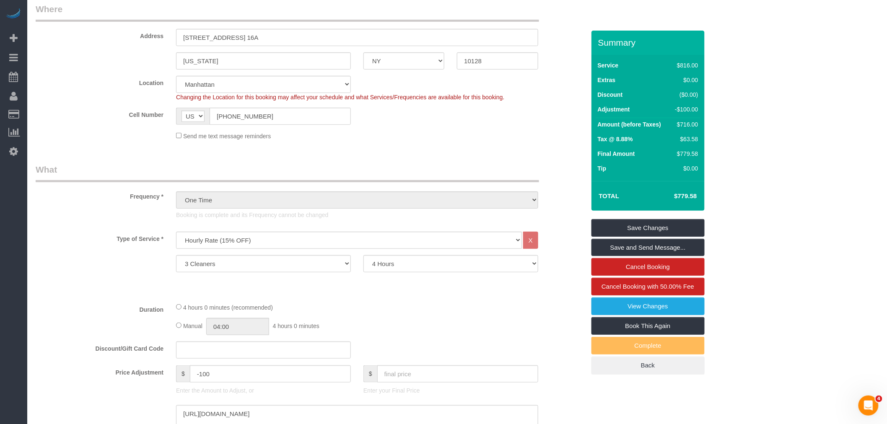
scroll to position [233, 0]
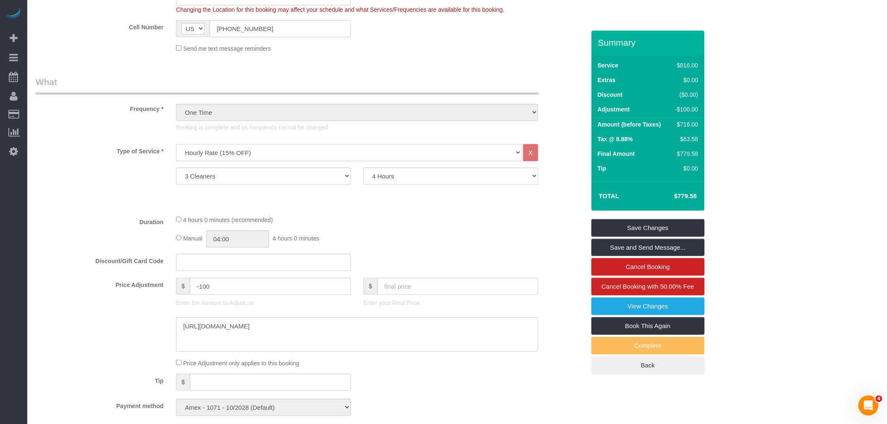
click at [304, 155] on select "Under 1,000 sq. ft. 1,001 - 1,500 sq. ft. 1,500+ sq. ft. Custom Cleaning Office…" at bounding box center [349, 152] width 346 height 17
select select "216"
click at [176, 145] on select "Under 1,000 sq. ft. 1,001 - 1,500 sq. ft. 1,500+ sq. ft. Custom Cleaning Office…" at bounding box center [349, 152] width 346 height 17
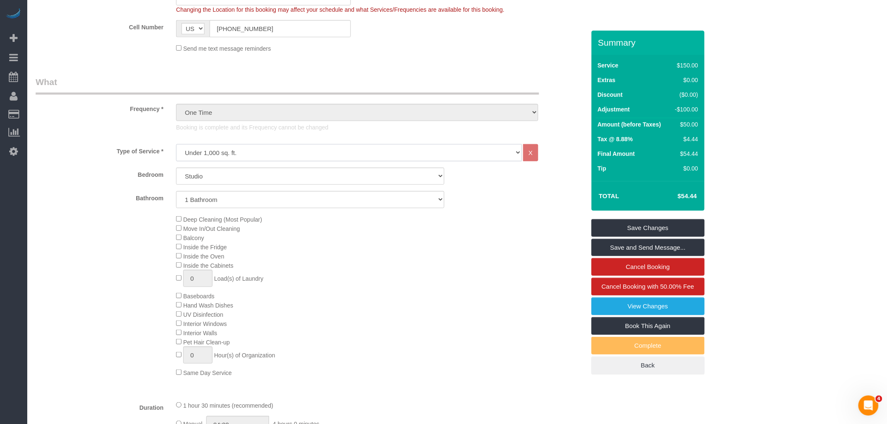
select select "spot6"
select select "spot11"
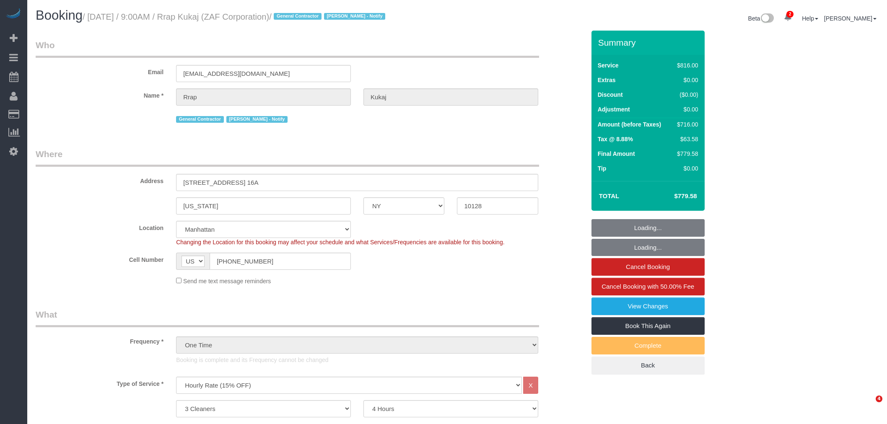
select select "NY"
select select "3"
select select "240"
select select "object:1392"
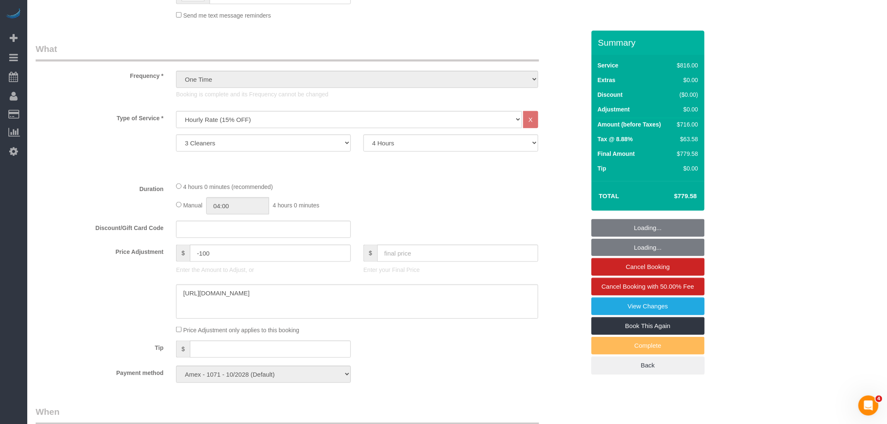
select select "spot1"
select select "number:89"
select select "number:90"
select select "number:15"
select select "number:7"
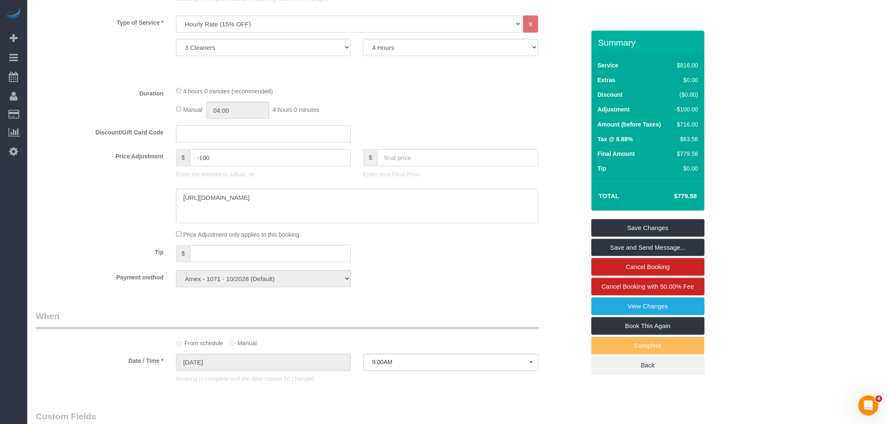
scroll to position [279, 0]
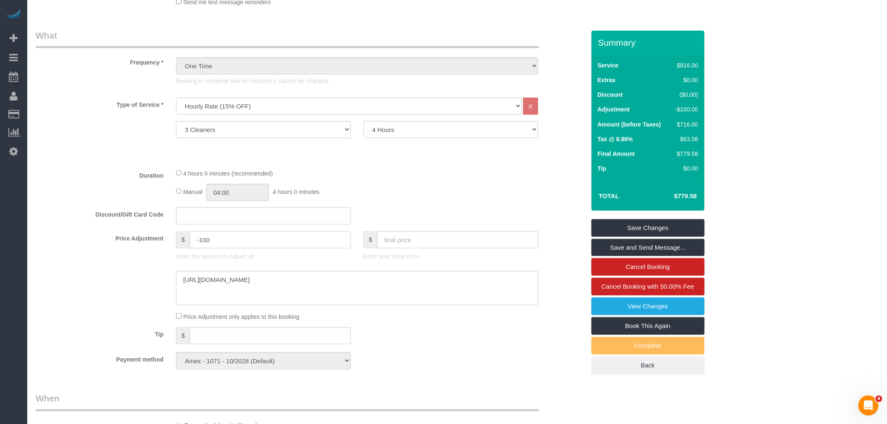
click at [221, 241] on input "-100" at bounding box center [270, 239] width 161 height 17
type input "-140"
click at [399, 208] on fieldset "What Frequency * One Time Weekly (20% Off) - 20.00% Every 2 Weeks (15% Off) - 1…" at bounding box center [311, 202] width 550 height 347
click at [408, 282] on textarea at bounding box center [357, 288] width 362 height 34
drag, startPoint x: 489, startPoint y: 175, endPoint x: 491, endPoint y: 183, distance: 8.0
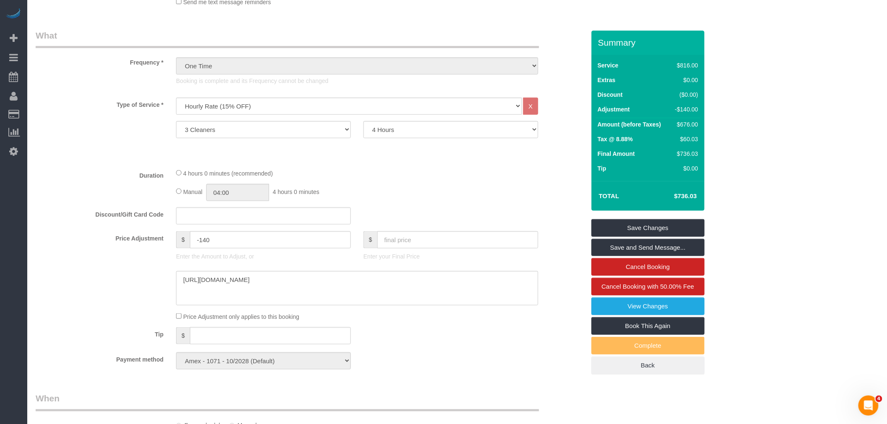
click at [489, 175] on div "4 hours 0 minutes (recommended)" at bounding box center [357, 173] width 362 height 9
click at [668, 227] on link "Save Changes" at bounding box center [647, 228] width 113 height 18
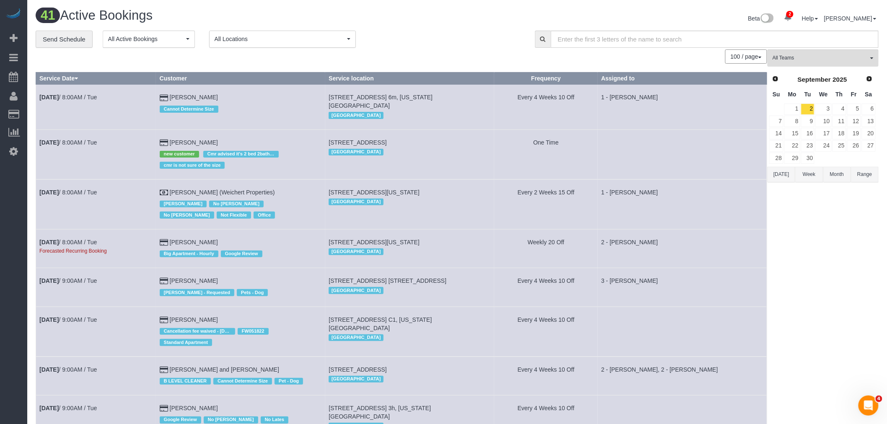
click at [407, 32] on div "**********" at bounding box center [279, 40] width 487 height 18
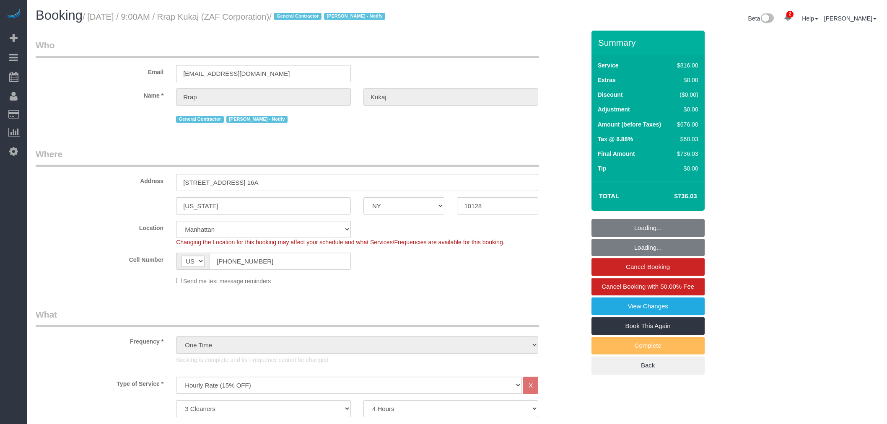
select select "NY"
select select "3"
select select "240"
select select "spot1"
select select "number:89"
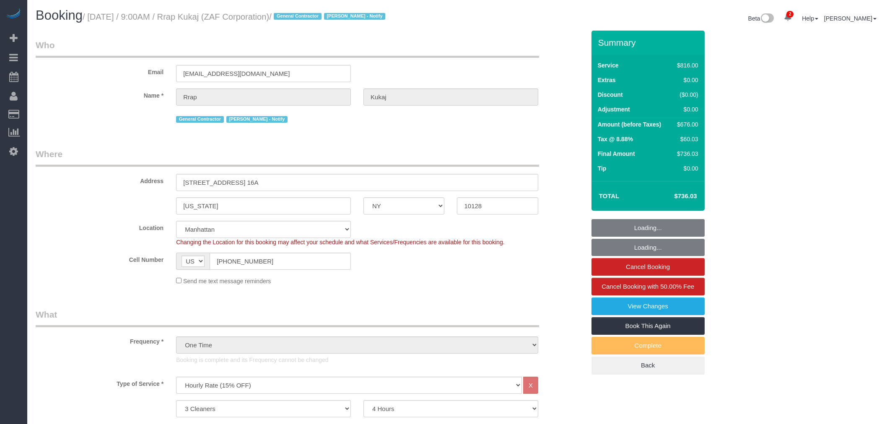
select select "number:90"
select select "number:15"
select select "number:7"
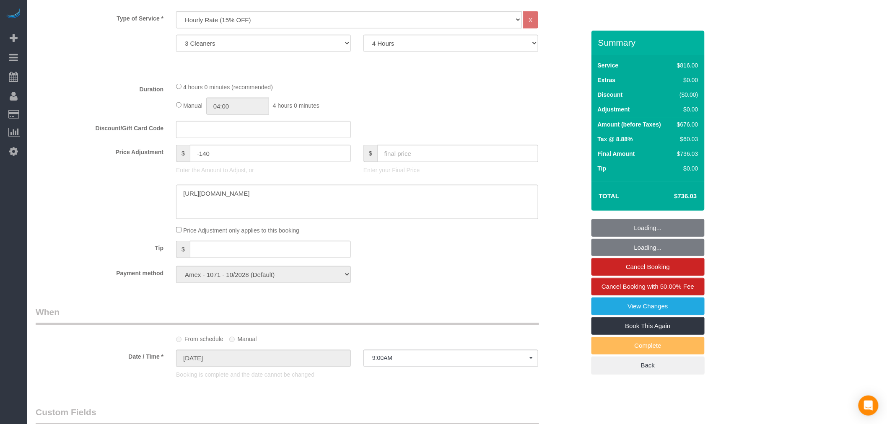
scroll to position [372, 0]
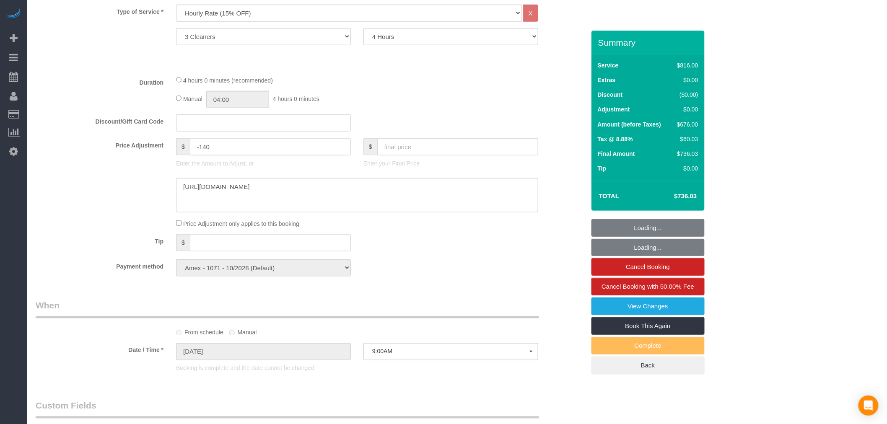
click at [217, 145] on input "-140" at bounding box center [270, 146] width 161 height 17
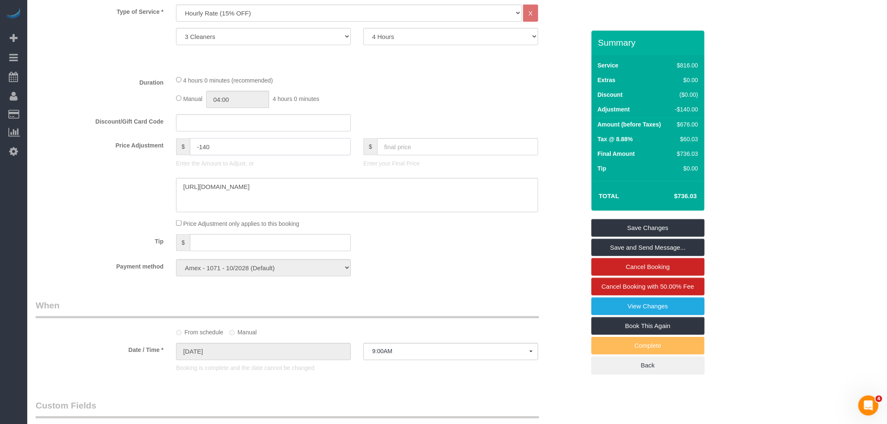
scroll to position [0, 0]
type input "-125"
click at [470, 122] on div "Discount/Gift Card Code" at bounding box center [310, 123] width 562 height 18
click at [664, 228] on link "Save Changes" at bounding box center [647, 228] width 113 height 18
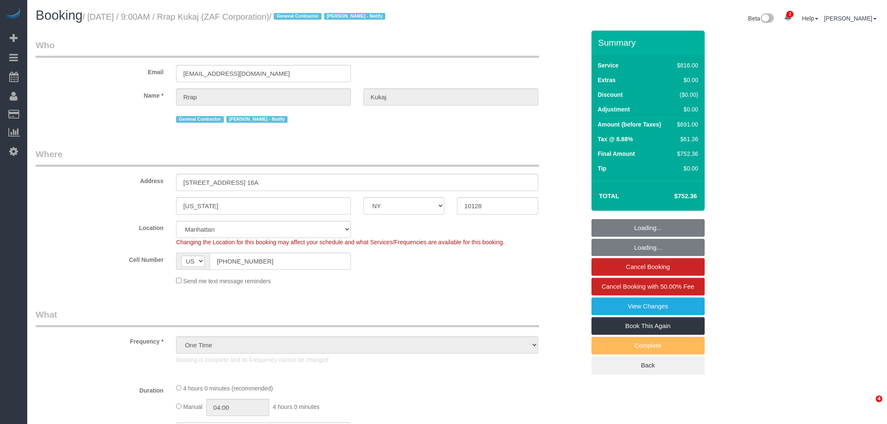
select select "NY"
select select "number:89"
select select "number:90"
select select "number:15"
select select "number:7"
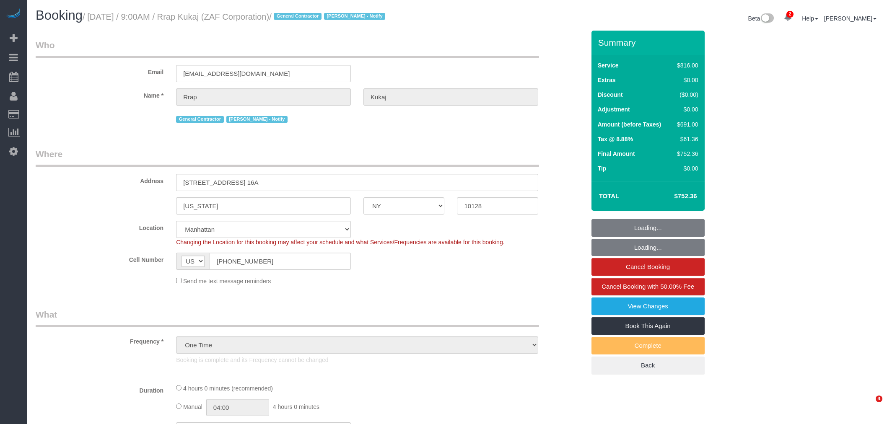
select select "3"
select select "240"
select select "spot1"
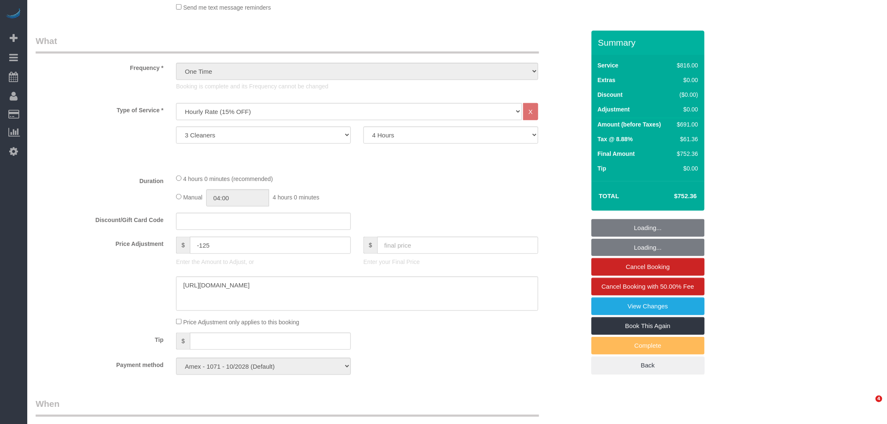
select select "object:1537"
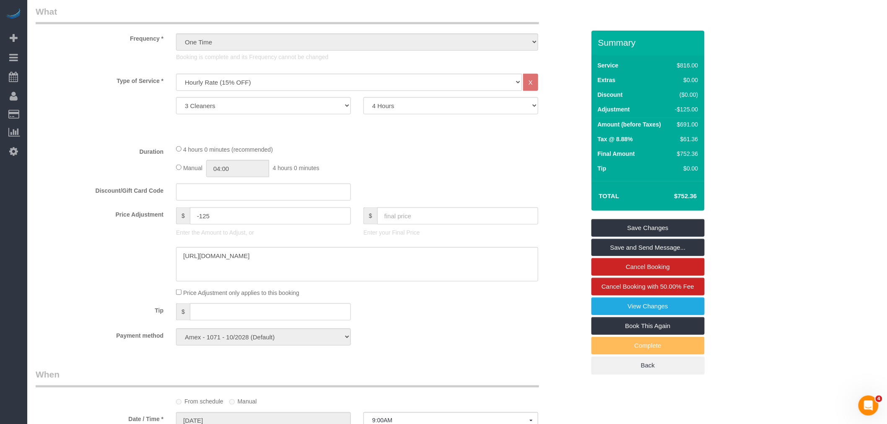
scroll to position [287, 0]
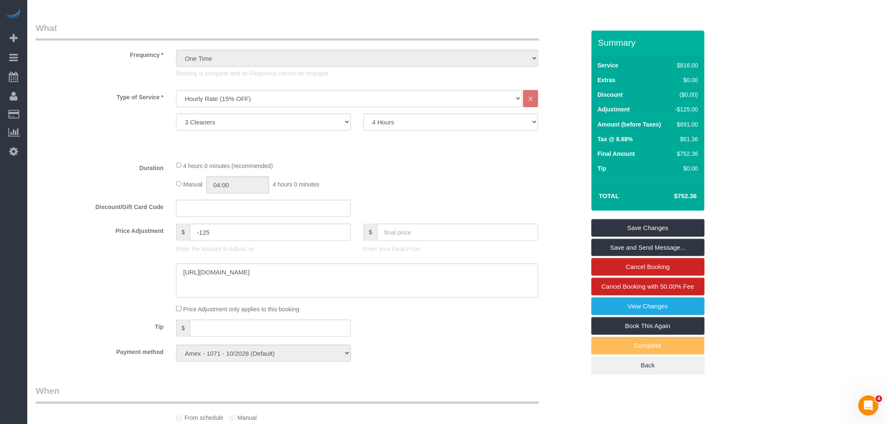
click at [475, 181] on div "Manual 04:00 4 hours 0 minutes" at bounding box center [357, 184] width 362 height 17
click at [485, 35] on legend "What" at bounding box center [287, 31] width 503 height 19
drag, startPoint x: 425, startPoint y: 166, endPoint x: 425, endPoint y: 172, distance: 5.9
click at [425, 166] on div "4 hours 0 minutes (recommended)" at bounding box center [357, 165] width 362 height 9
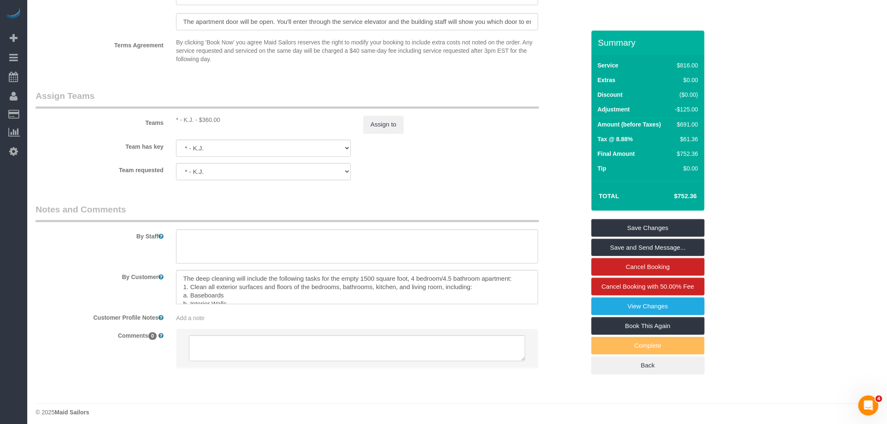
scroll to position [892, 0]
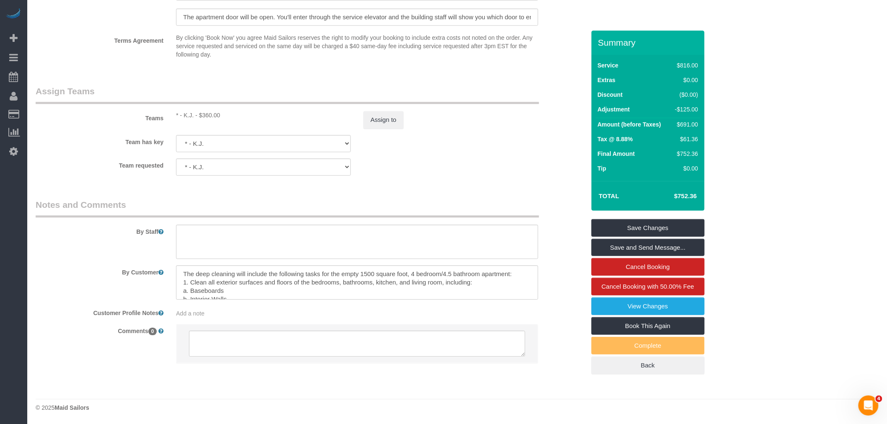
click at [444, 149] on div "Team has key * - K.J. 000- Donna Mercado 000 - Partnerships 000 - TEAM JOB 1 - …" at bounding box center [310, 143] width 562 height 17
click at [468, 155] on sui-booking-teams "Teams * - K.J. - $360.00 Assign to Team has key * - K.J. 000- Donna Mercado 000…" at bounding box center [311, 130] width 550 height 91
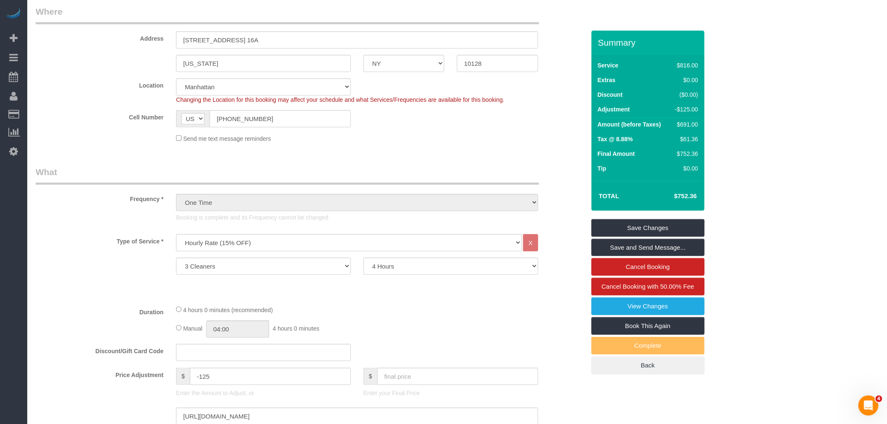
scroll to position [54, 0]
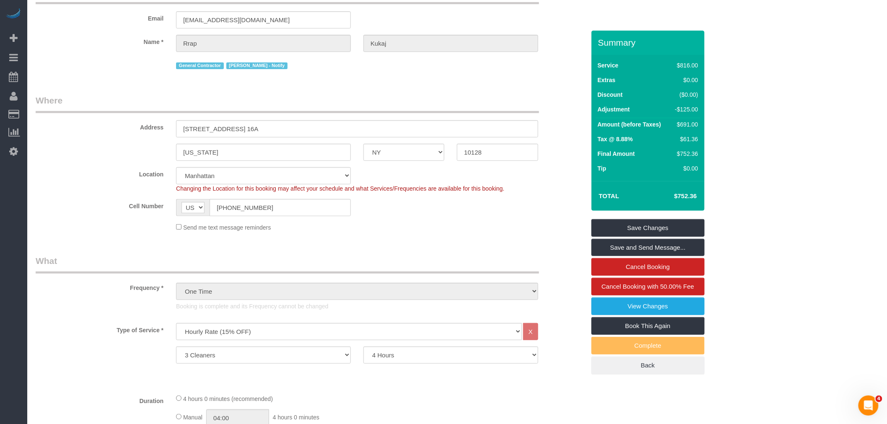
click at [489, 112] on legend "Where" at bounding box center [287, 103] width 503 height 19
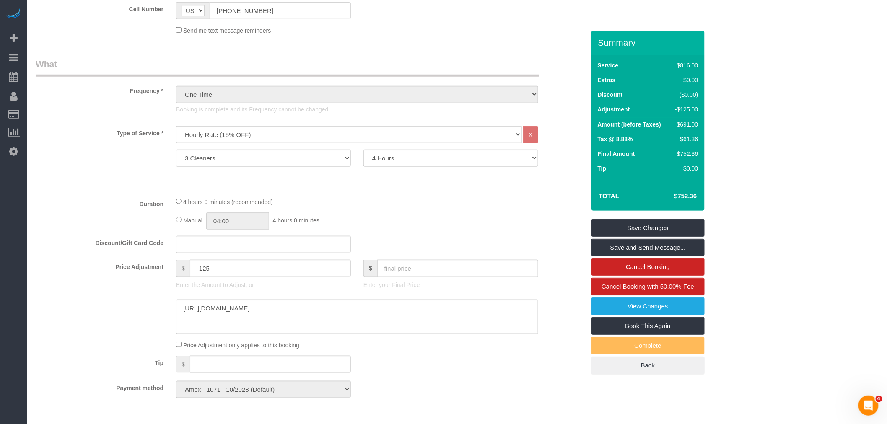
scroll to position [333, 0]
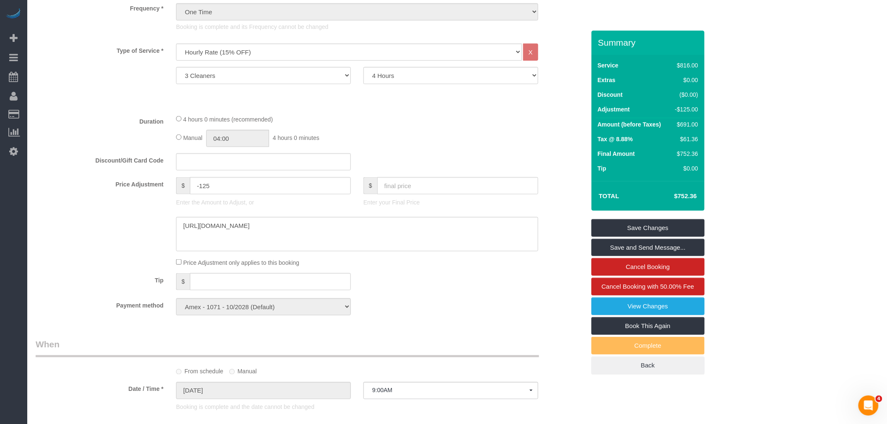
click at [526, 133] on div "Manual 04:00 4 hours 0 minutes" at bounding box center [357, 138] width 362 height 17
click at [219, 190] on input "-125" at bounding box center [270, 185] width 161 height 17
click at [516, 158] on div "Discount/Gift Card Code" at bounding box center [310, 162] width 562 height 18
drag, startPoint x: 456, startPoint y: 142, endPoint x: 216, endPoint y: 166, distance: 240.6
click at [445, 142] on div "Manual 04:00 4 hours 0 minutes" at bounding box center [357, 138] width 362 height 17
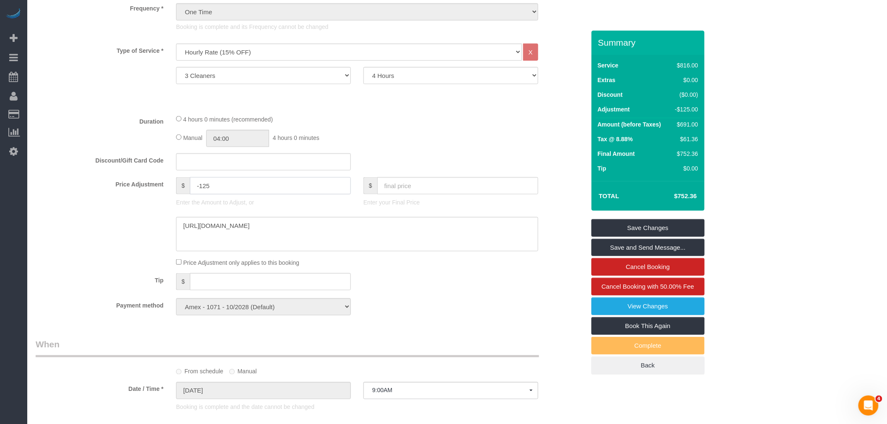
drag, startPoint x: 203, startPoint y: 187, endPoint x: 245, endPoint y: 182, distance: 41.8
click at [245, 182] on input "-125" at bounding box center [270, 185] width 161 height 17
type input "-150"
click at [412, 140] on div "Manual 04:00 4 hours 0 minutes" at bounding box center [357, 138] width 362 height 17
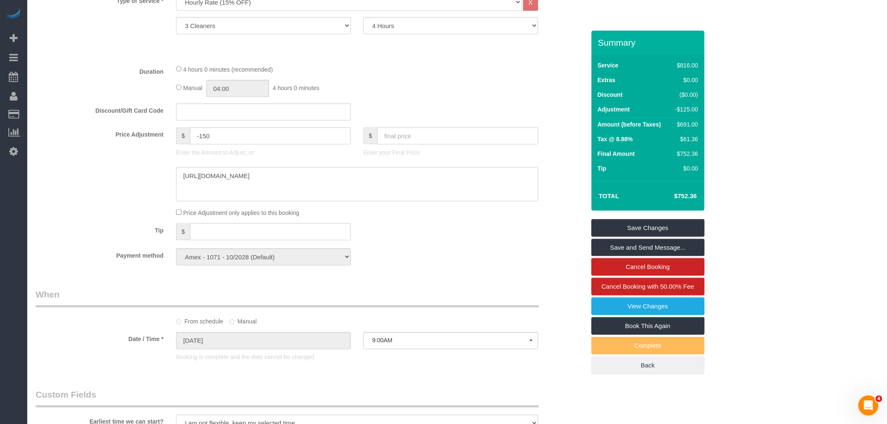
scroll to position [426, 0]
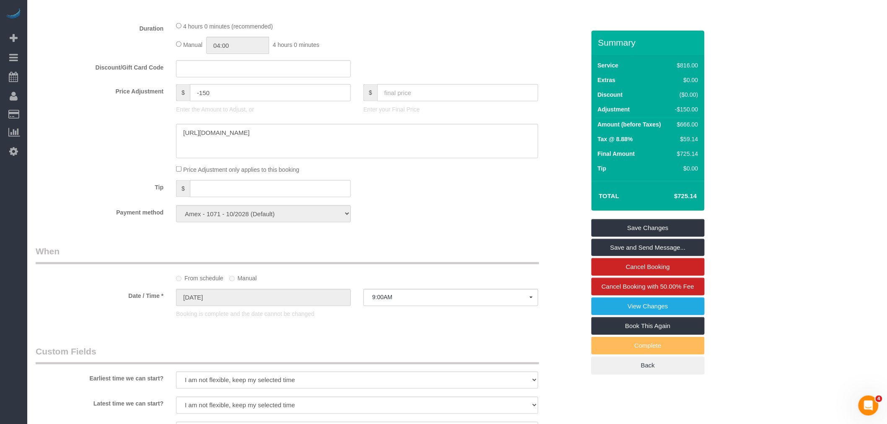
click at [446, 214] on div "Payment method Amex - 1071 - 10/2028 (Default) Add Credit Card ─────────────── …" at bounding box center [310, 213] width 562 height 17
click at [656, 228] on link "Save Changes" at bounding box center [647, 228] width 113 height 18
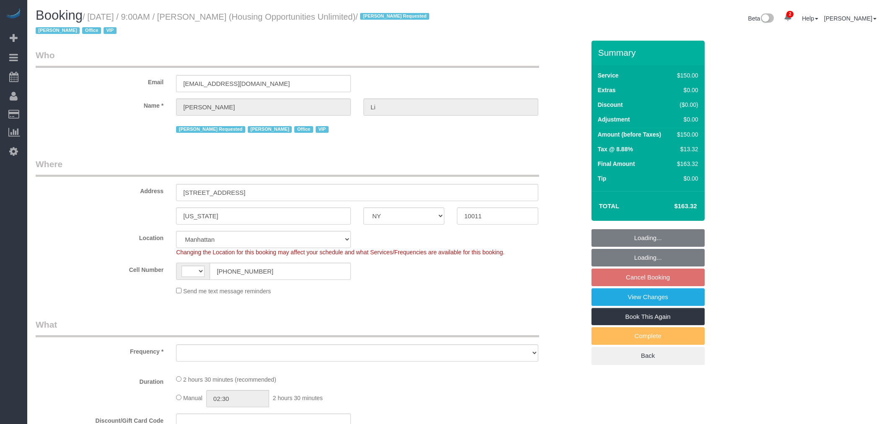
select select "NY"
click at [197, 15] on small "/ [DATE] / 9:00AM / [PERSON_NAME] (Housing Opportunities Unlimited) / [PERSON_N…" at bounding box center [234, 23] width 396 height 23
drag, startPoint x: 197, startPoint y: 15, endPoint x: 218, endPoint y: 14, distance: 20.6
click at [197, 15] on small "/ August 26, 2025 / 9:00AM / Henry Li (Housing Opportunities Unlimited) / Anett…" at bounding box center [234, 23] width 396 height 23
click at [218, 14] on small "/ August 26, 2025 / 9:00AM / Henry Li (Housing Opportunities Unlimited) / Anett…" at bounding box center [234, 23] width 396 height 23
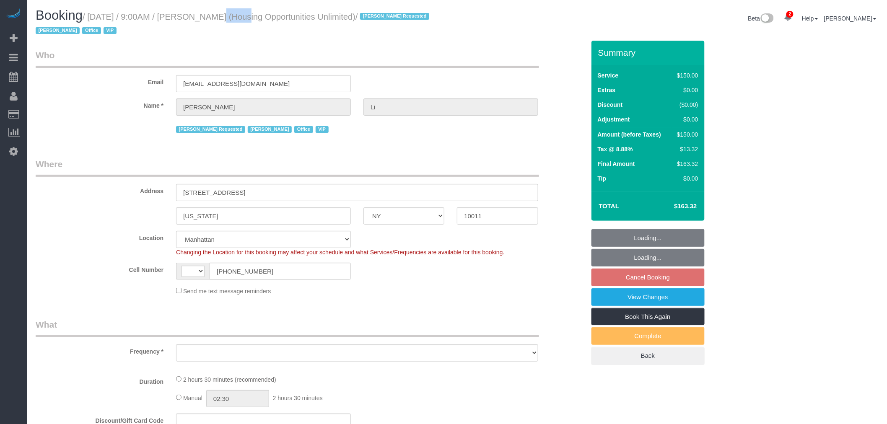
select select "string:US"
select select "spot2"
select select "number:89"
select select "number:90"
select select "number:15"
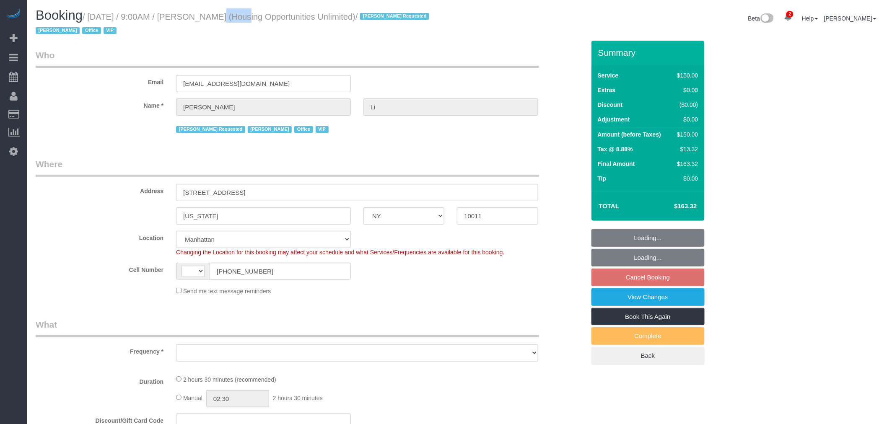
select select "number:7"
select select "object:791"
select select "54898"
click at [227, 15] on small "/ August 26, 2025 / 9:00AM / Henry Li (Housing Opportunities Unlimited) / Anett…" at bounding box center [234, 23] width 396 height 23
select select "150"
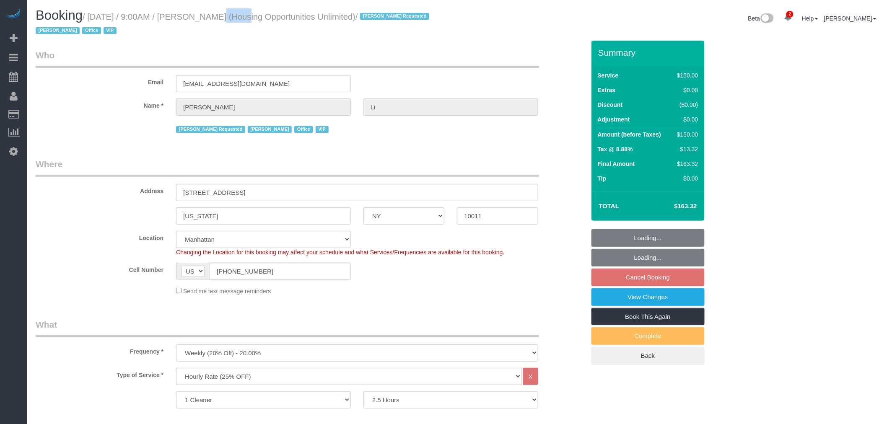
select select "object:1355"
copy small "Henry Li"
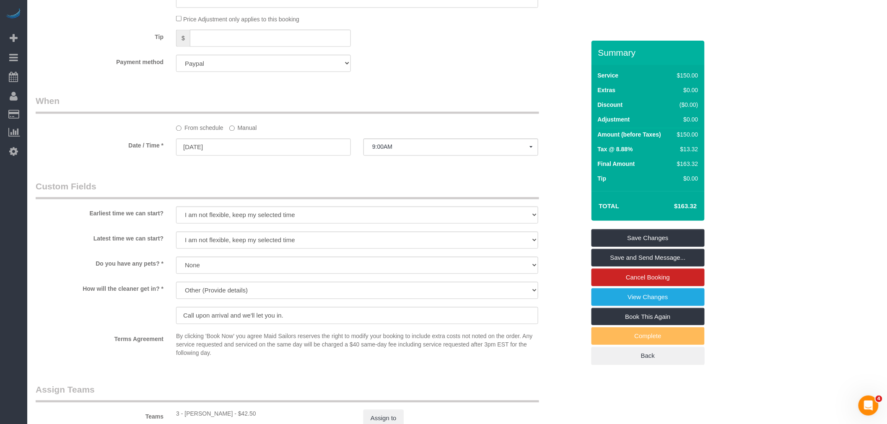
scroll to position [652, 0]
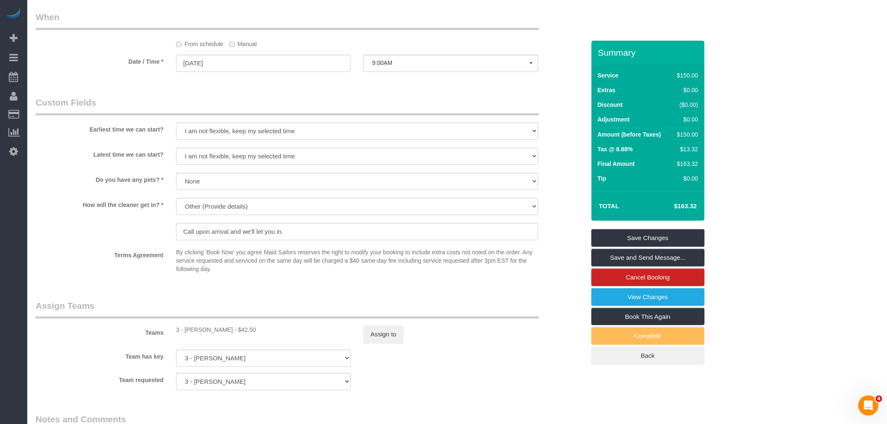
drag, startPoint x: 254, startPoint y: 13, endPoint x: 259, endPoint y: 21, distance: 9.4
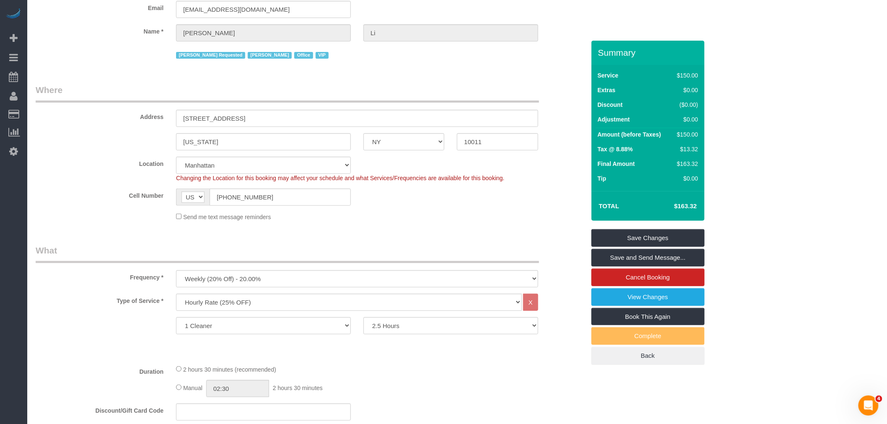
scroll to position [0, 0]
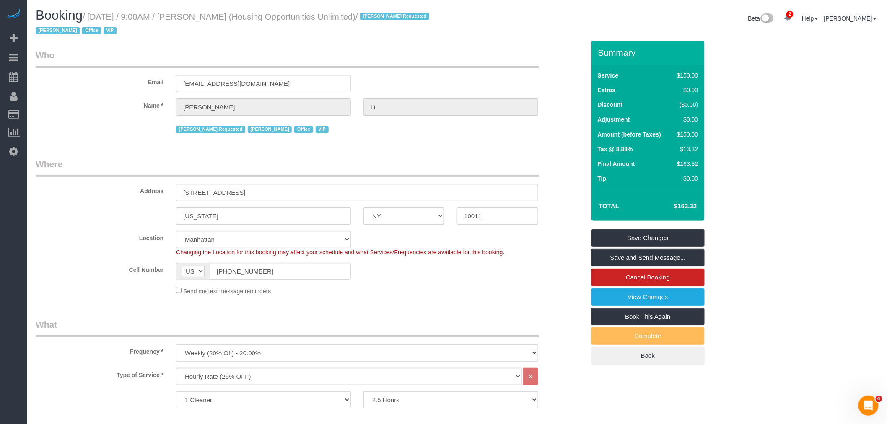
click at [316, 66] on legend "Who" at bounding box center [287, 58] width 503 height 19
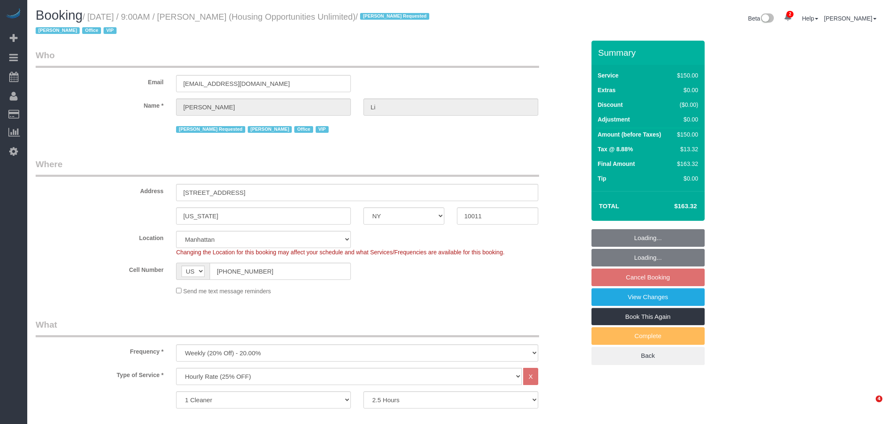
select select "NY"
select select "150"
select select "string:paypal"
select select "spot2"
select select "number:89"
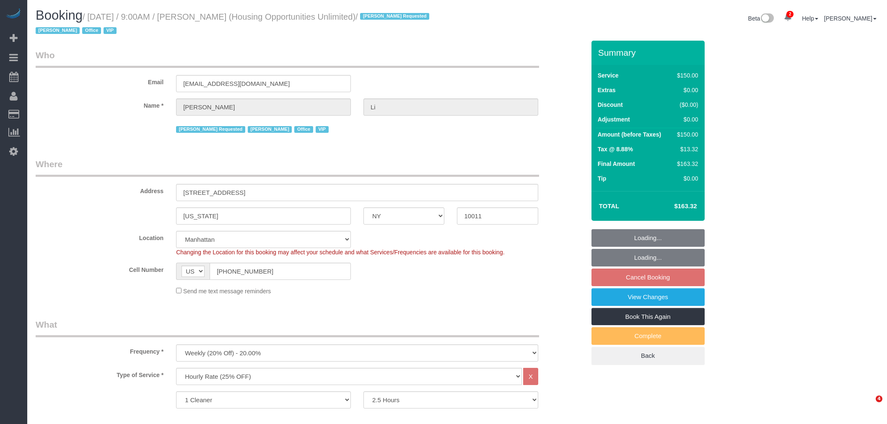
select select "number:90"
select select "number:15"
select select "number:7"
select select "54898"
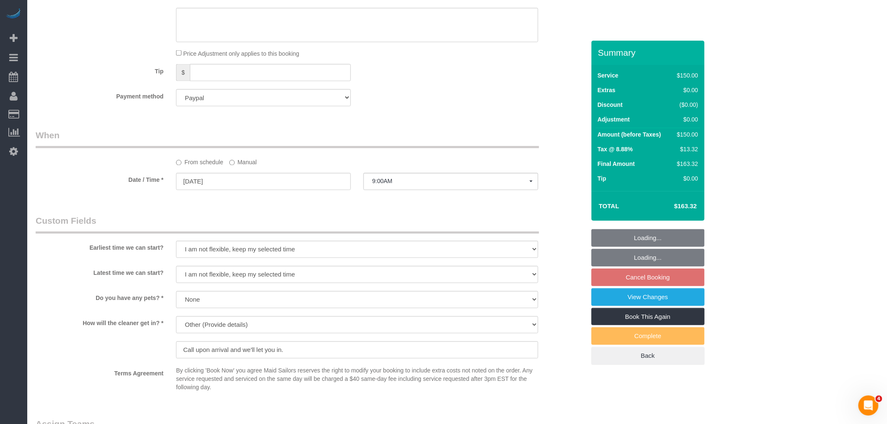
scroll to position [466, 0]
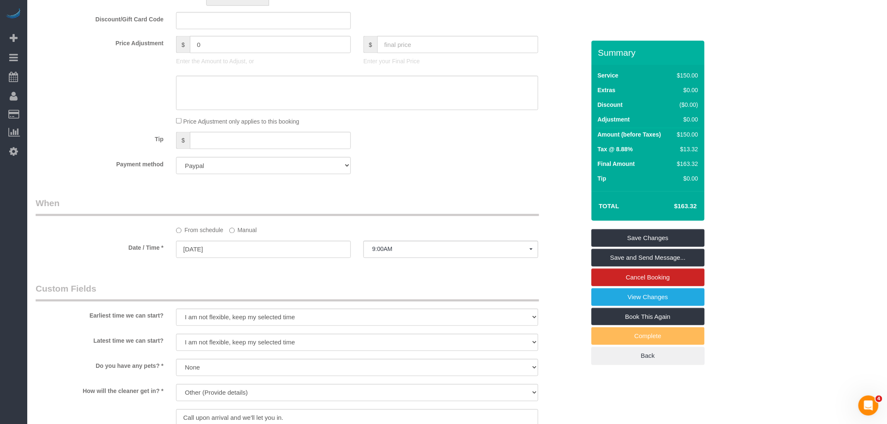
click at [227, 228] on div "From schedule Manual" at bounding box center [357, 228] width 375 height 11
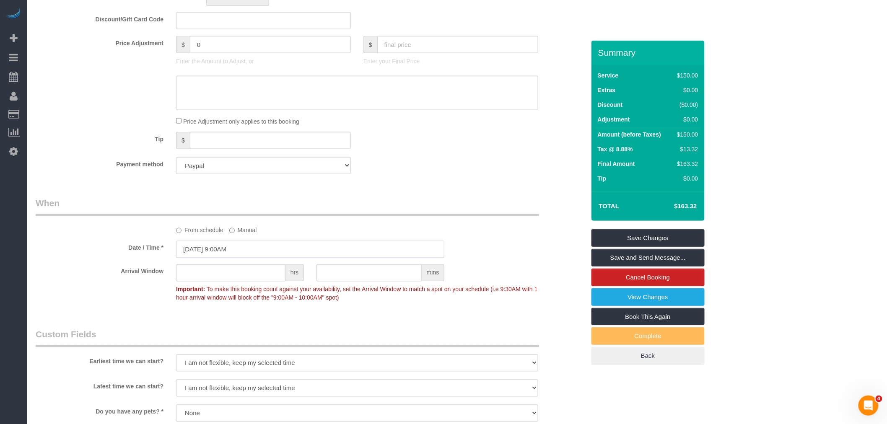
click at [233, 250] on input "[DATE] 9:00AM" at bounding box center [310, 249] width 268 height 17
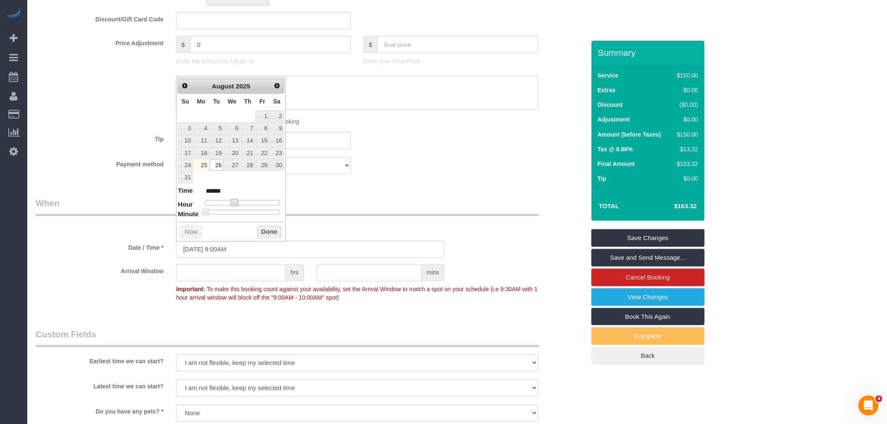
click at [232, 202] on span at bounding box center [235, 203] width 8 height 8
type input "[DATE] 10:00AM"
type input "*******"
drag, startPoint x: 263, startPoint y: 231, endPoint x: 357, endPoint y: 212, distance: 96.4
click at [263, 231] on button "Done" at bounding box center [269, 232] width 25 height 13
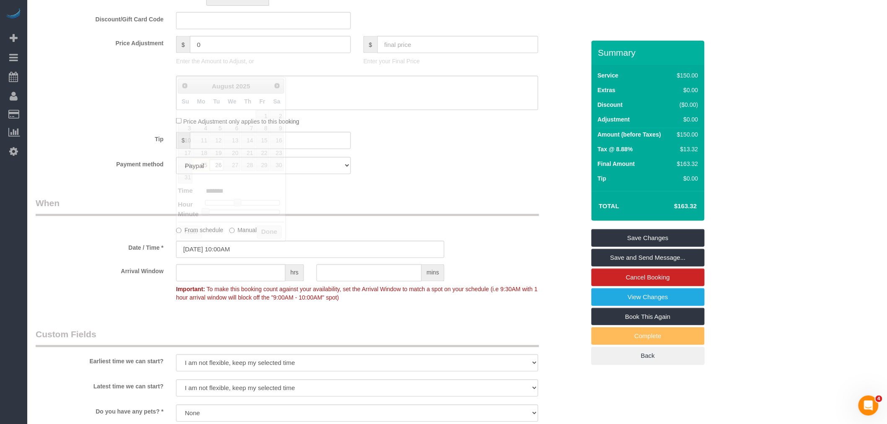
click at [414, 193] on div "Who Email hli@housingopportunities.com Name * Henry Li Anette Lopez Requested J…" at bounding box center [310, 208] width 562 height 1267
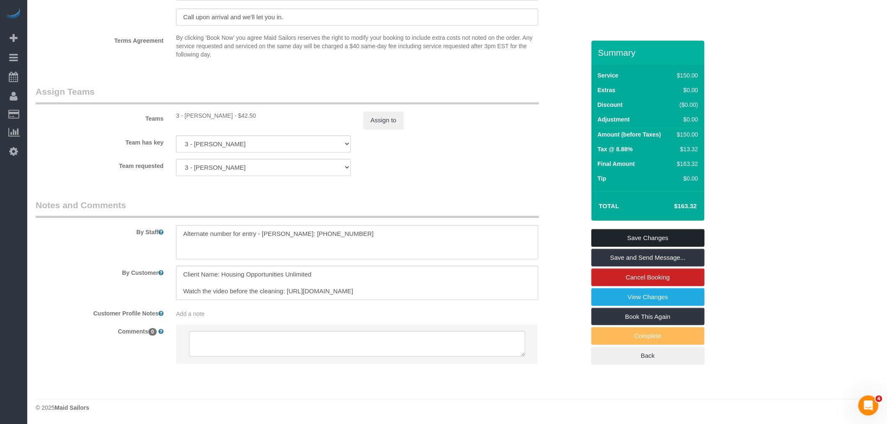
click at [654, 239] on link "Save Changes" at bounding box center [647, 238] width 113 height 18
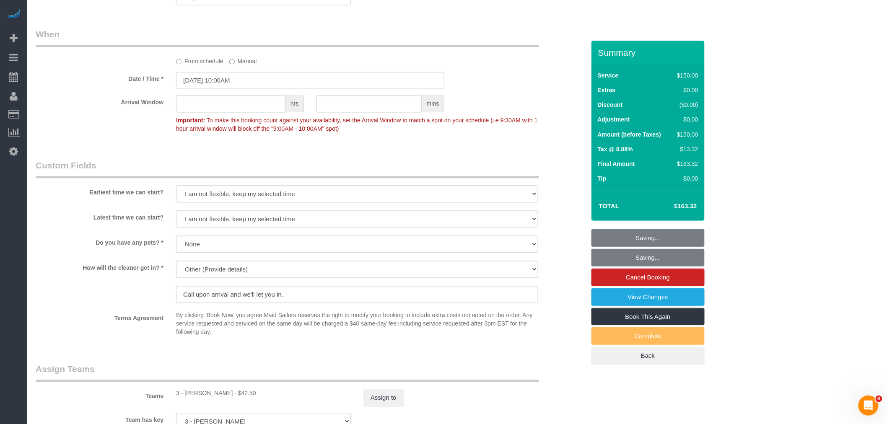
scroll to position [402, 0]
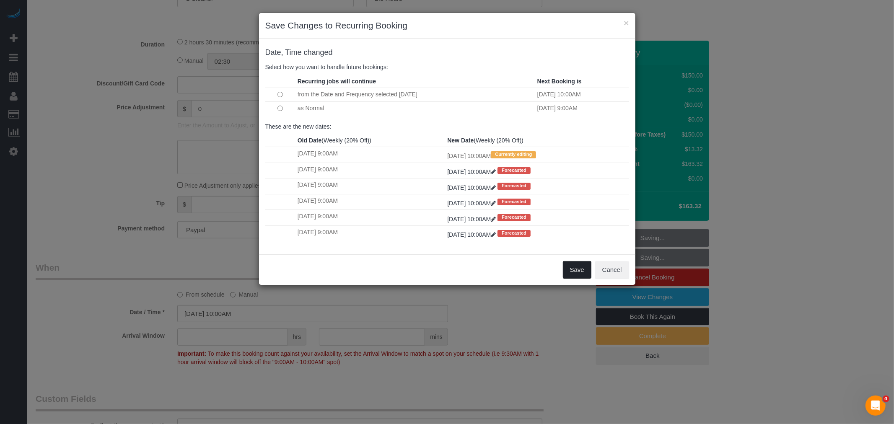
click at [579, 278] on button "Save" at bounding box center [577, 270] width 29 height 18
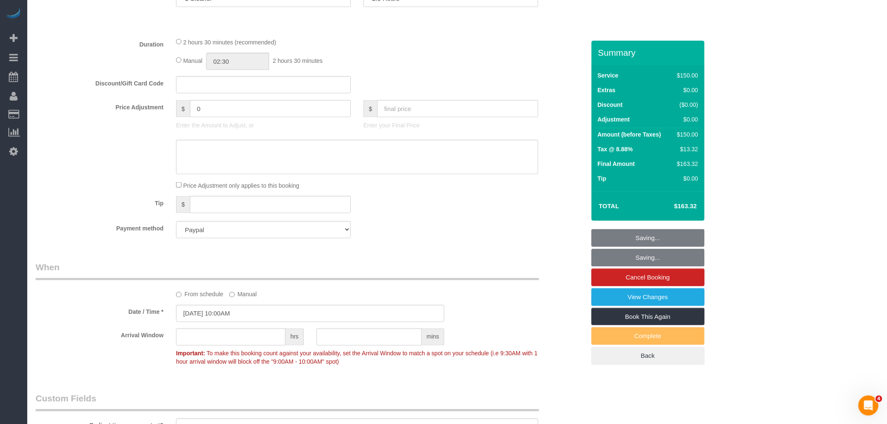
click at [504, 60] on div "Manual 02:30 2 hours 30 minutes" at bounding box center [357, 61] width 362 height 17
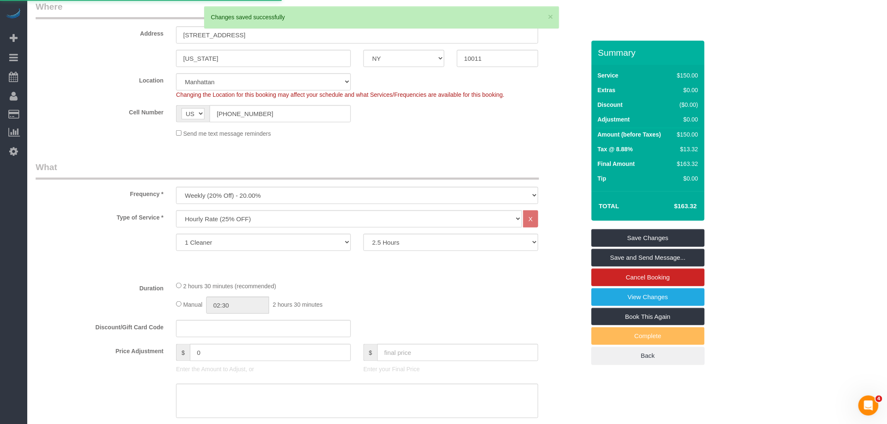
scroll to position [29, 0]
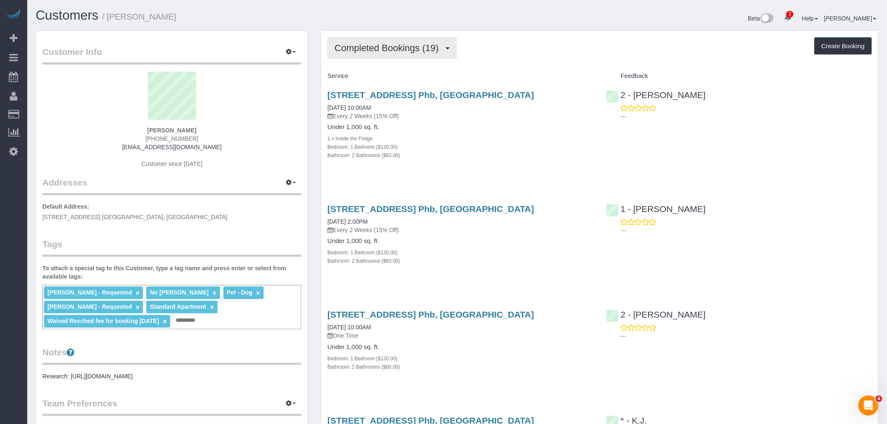
click at [391, 48] on span "Completed Bookings (19)" at bounding box center [389, 48] width 108 height 10
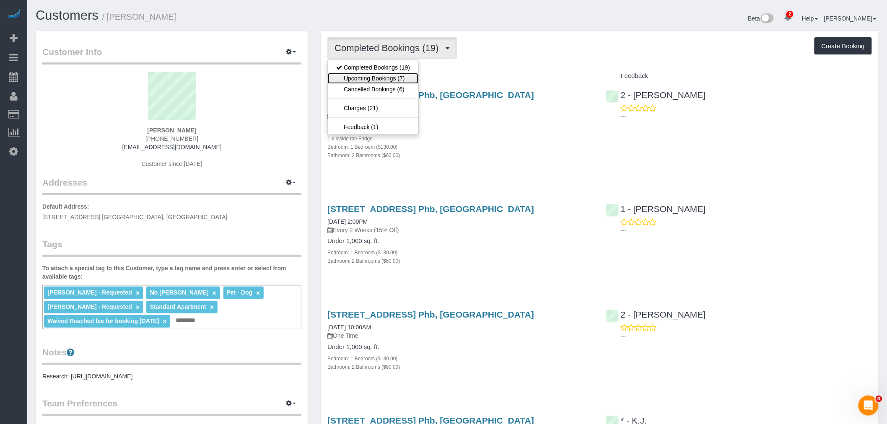
click at [389, 74] on link "Upcoming Bookings (7)" at bounding box center [373, 78] width 91 height 11
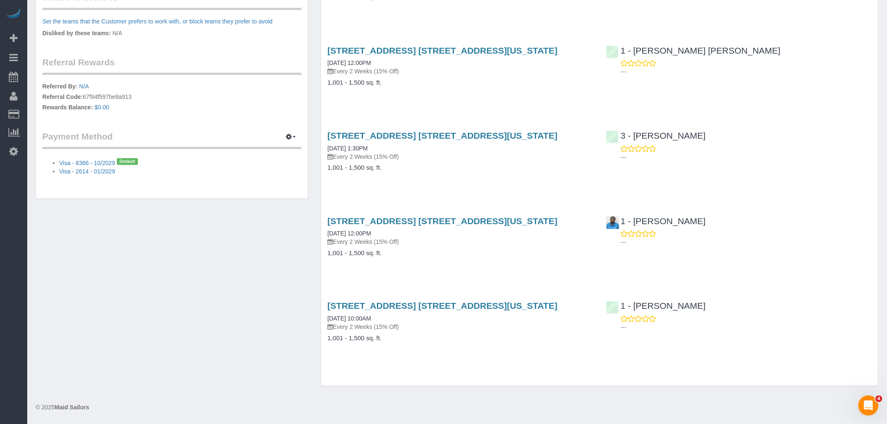
scroll to position [107, 0]
